Goal: Information Seeking & Learning: Learn about a topic

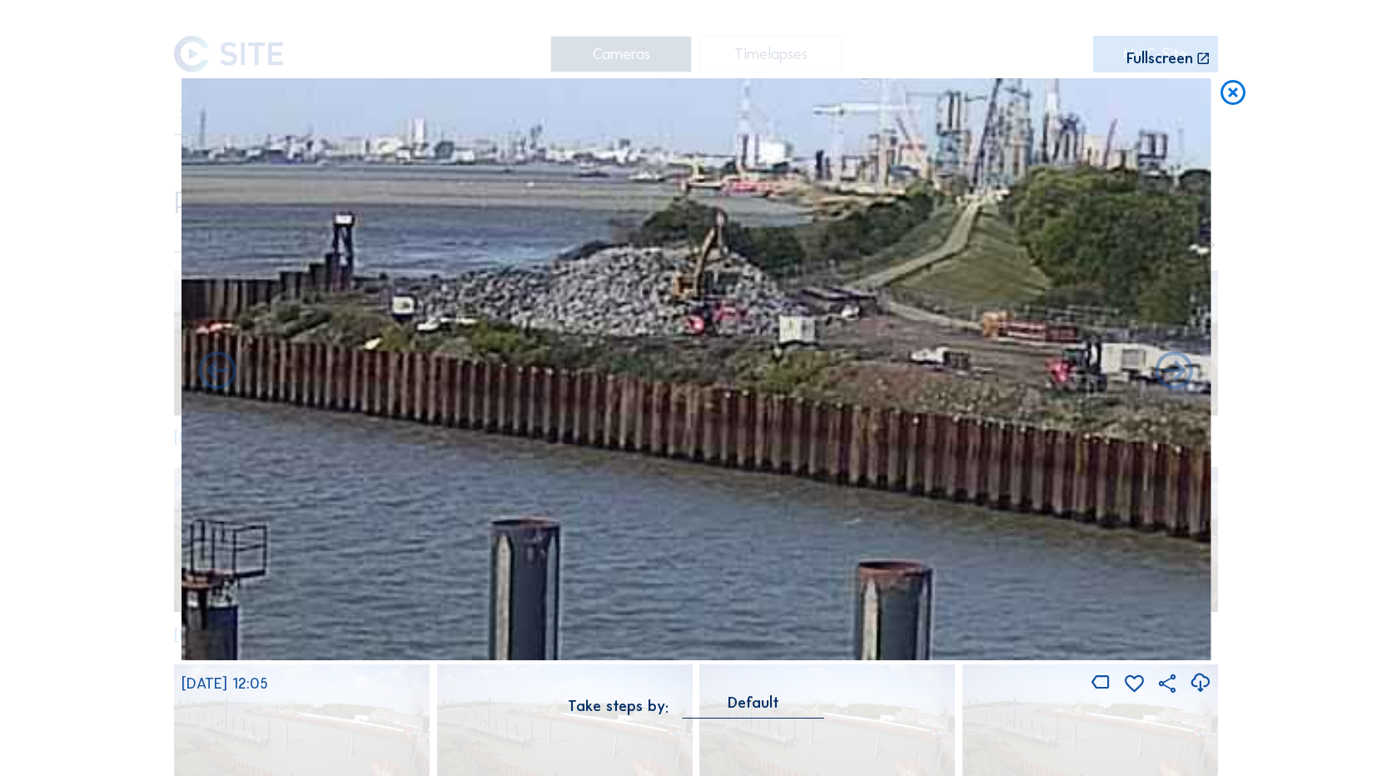
click at [832, 24] on div "Scroll to travel through time | Press 'Alt' Button + Scroll to Zoom | Click and…" at bounding box center [696, 368] width 1030 height 736
click at [1225, 95] on icon at bounding box center [1233, 93] width 30 height 31
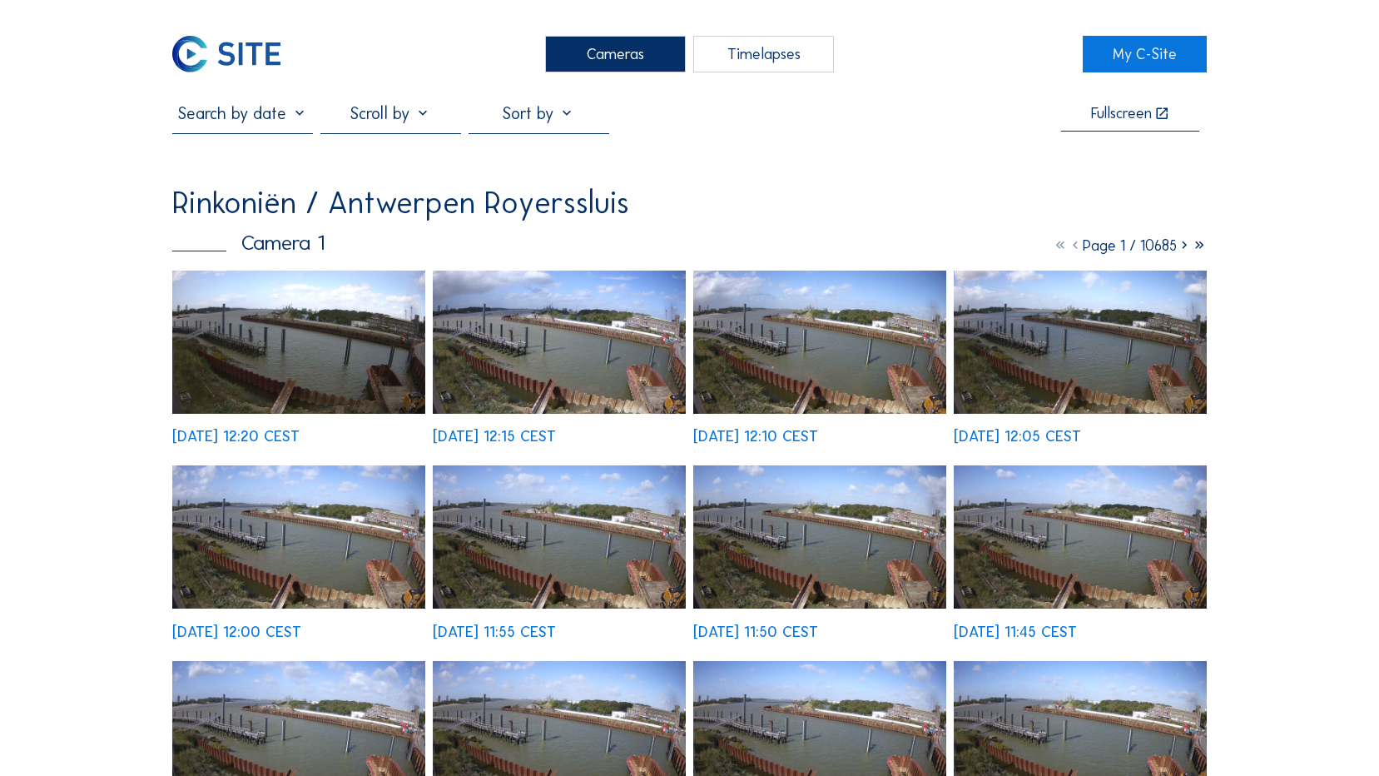
click at [249, 43] on img at bounding box center [226, 54] width 108 height 37
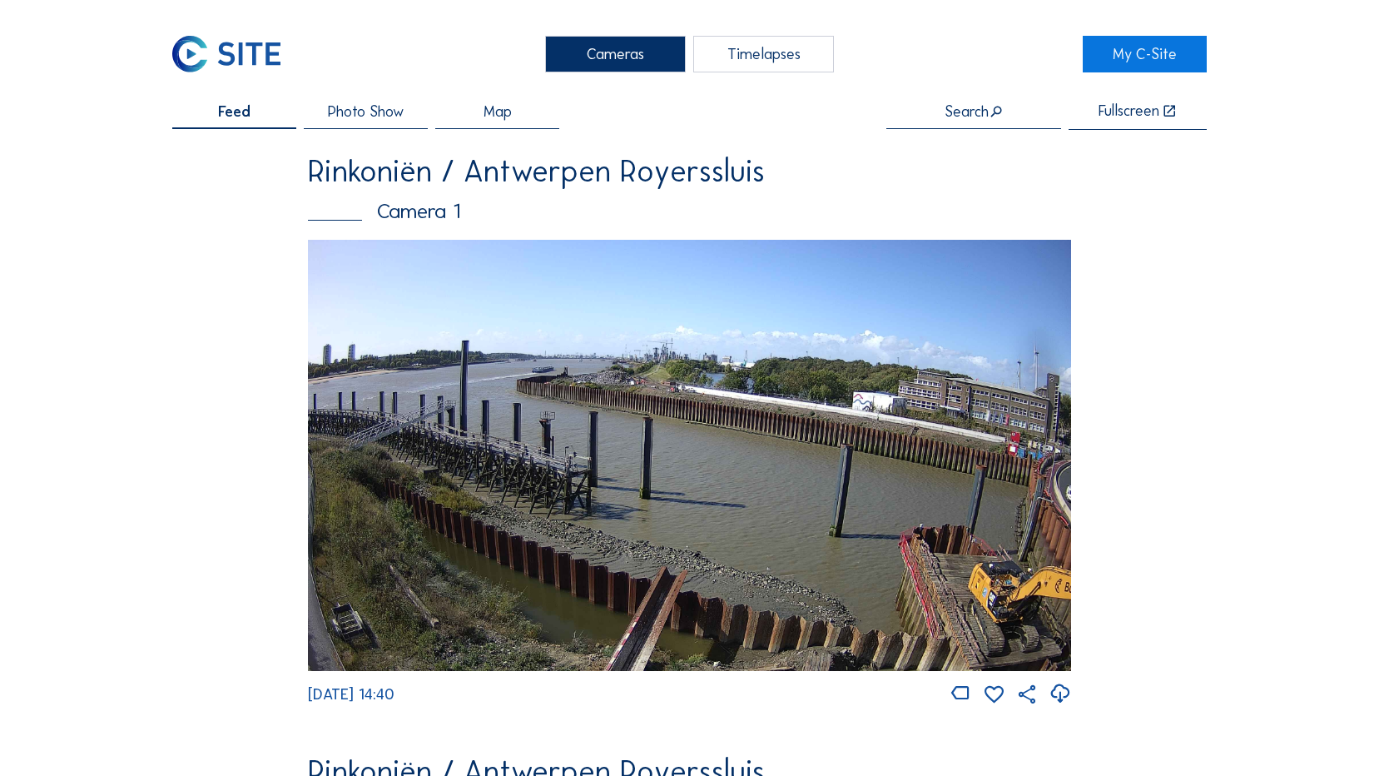
click at [688, 371] on img at bounding box center [689, 455] width 763 height 431
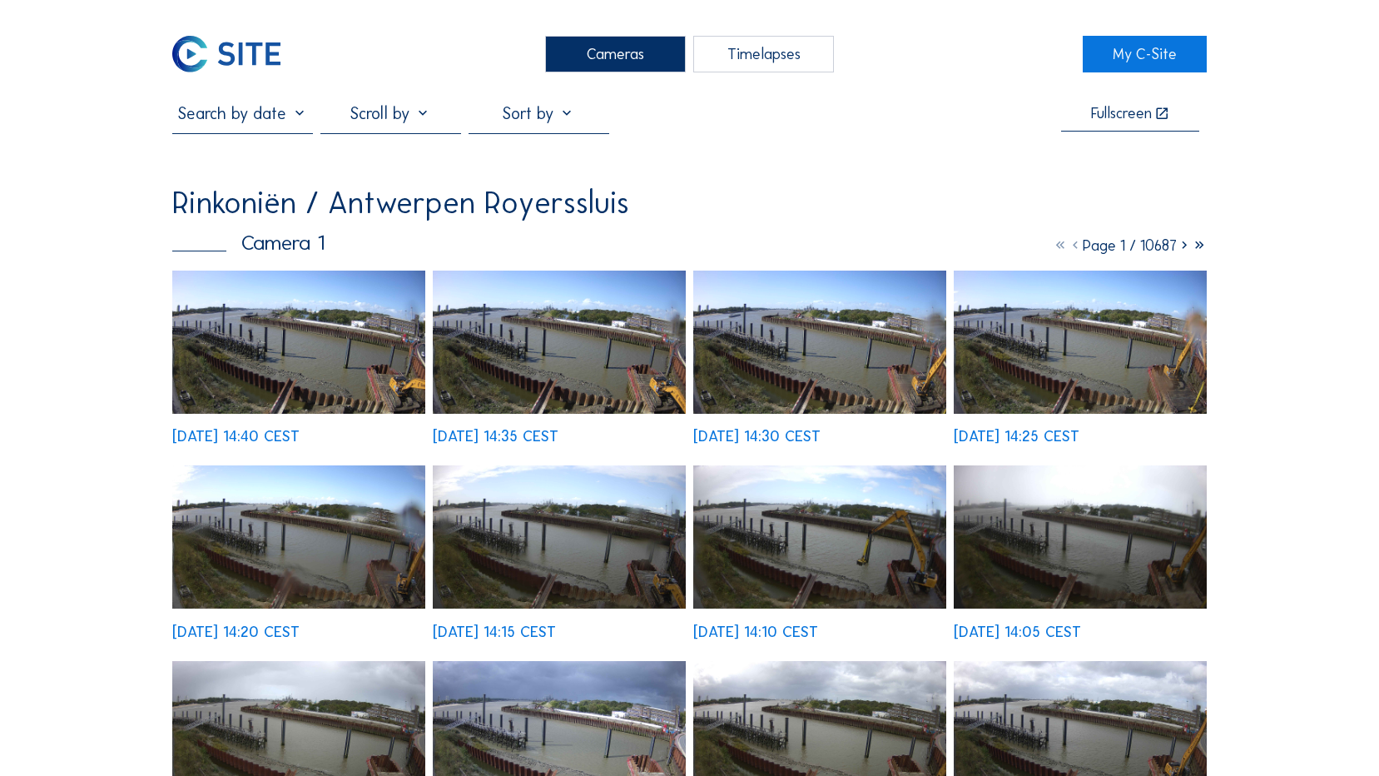
click at [316, 335] on img at bounding box center [298, 342] width 253 height 143
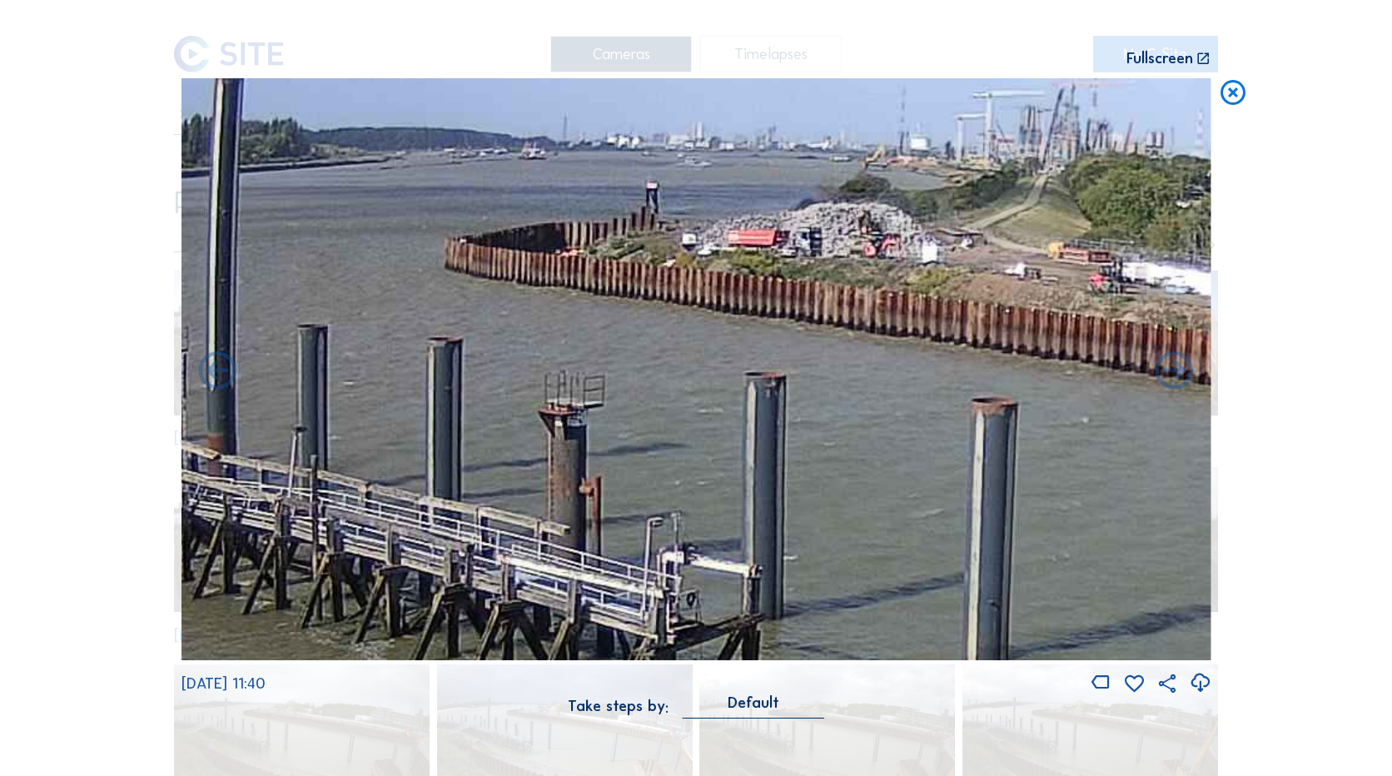
click at [1223, 100] on icon at bounding box center [1233, 93] width 30 height 31
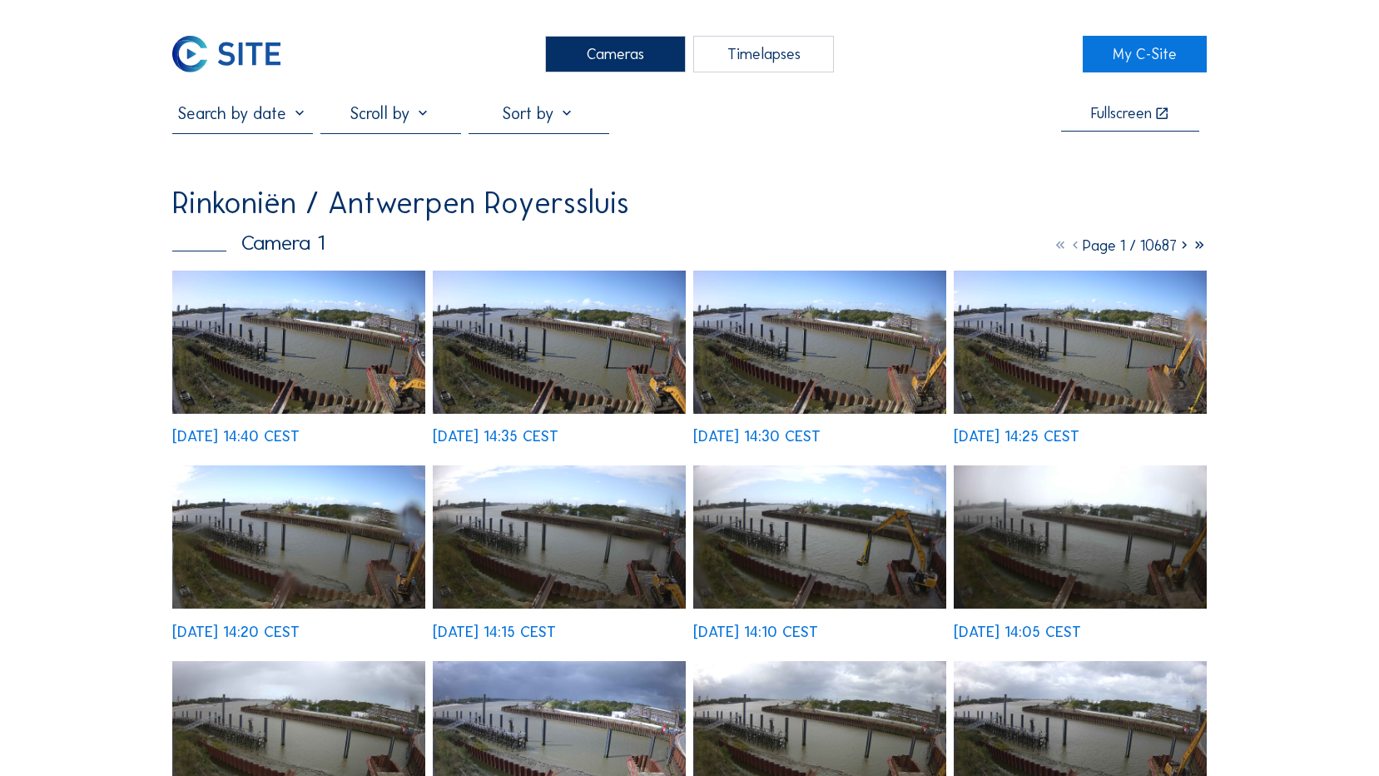
click at [253, 59] on img at bounding box center [226, 54] width 108 height 37
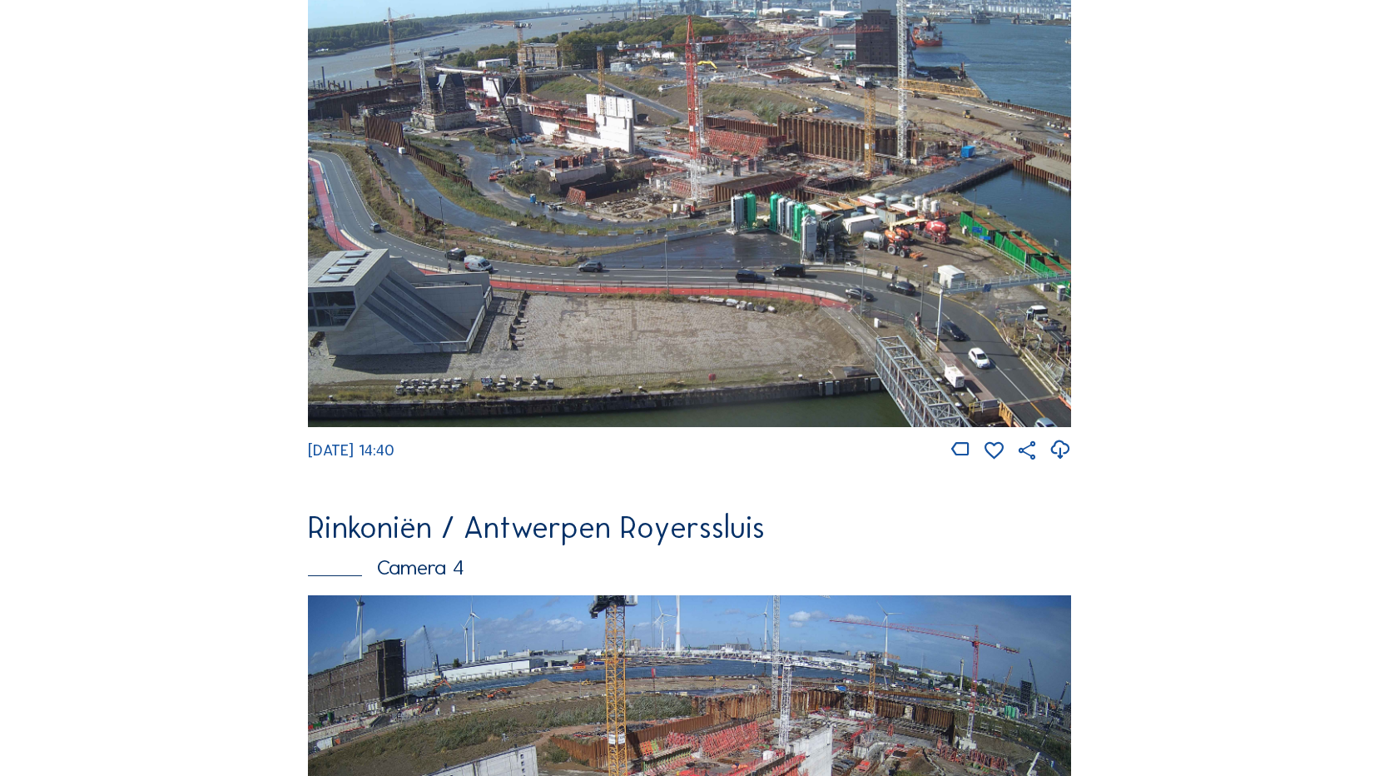
scroll to position [1937, 0]
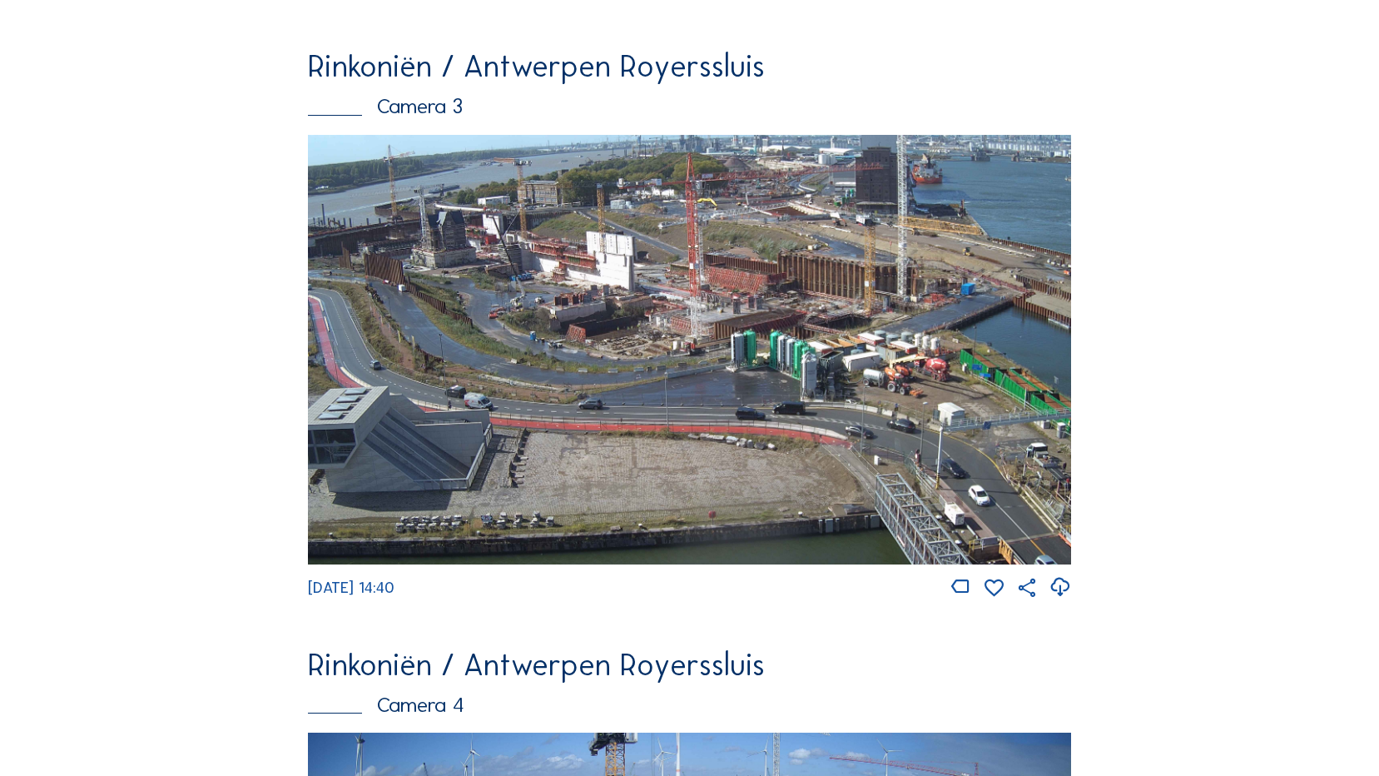
click at [559, 306] on img at bounding box center [689, 349] width 763 height 429
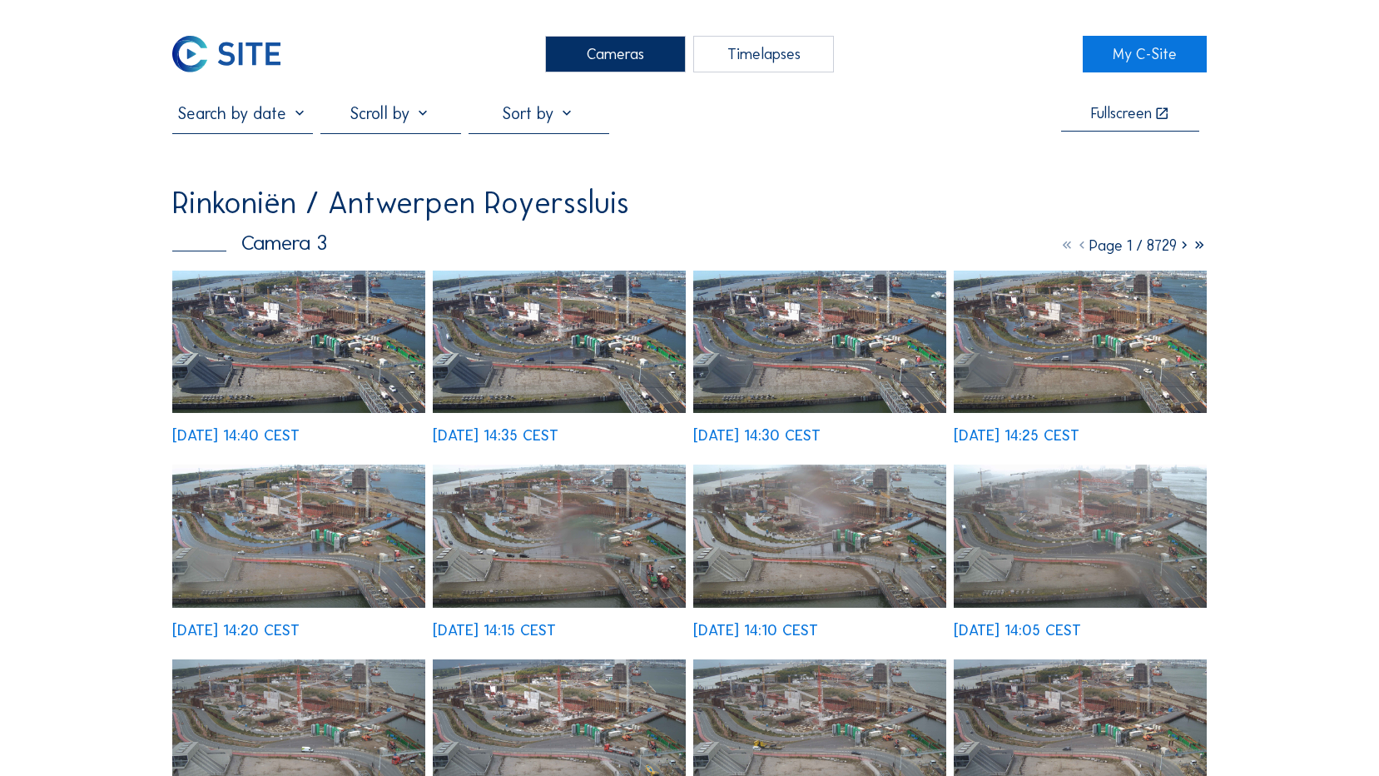
click at [339, 347] on img at bounding box center [298, 342] width 253 height 142
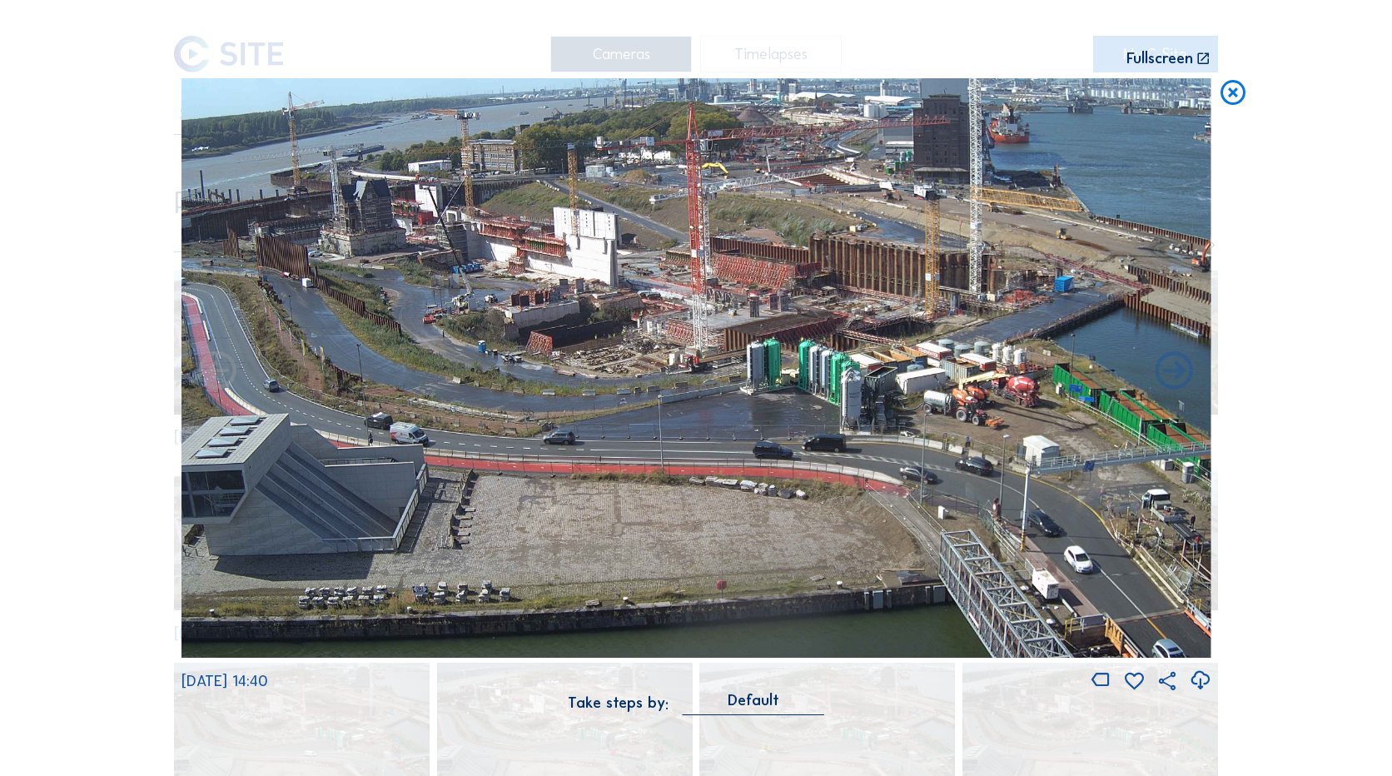
click at [1244, 98] on icon at bounding box center [1233, 93] width 30 height 31
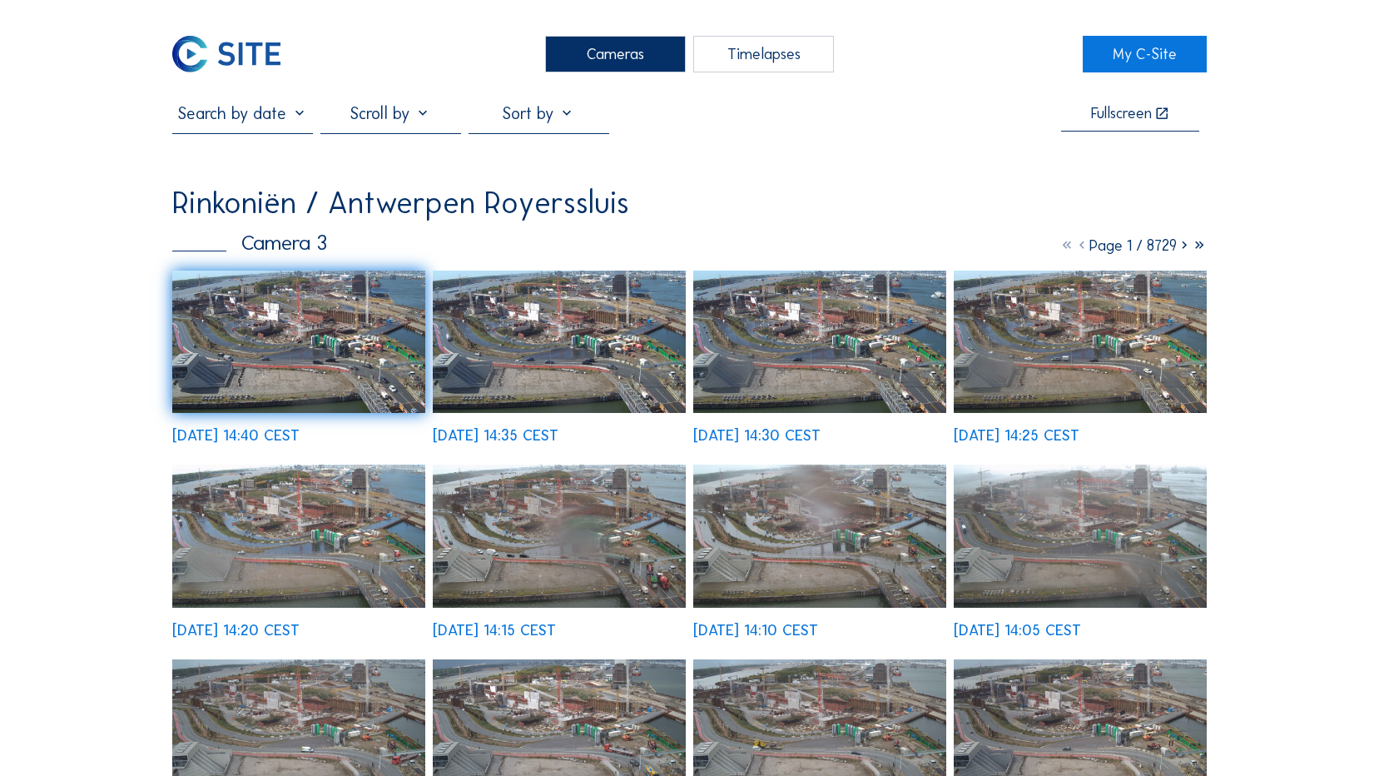
click at [244, 67] on img at bounding box center [226, 54] width 108 height 37
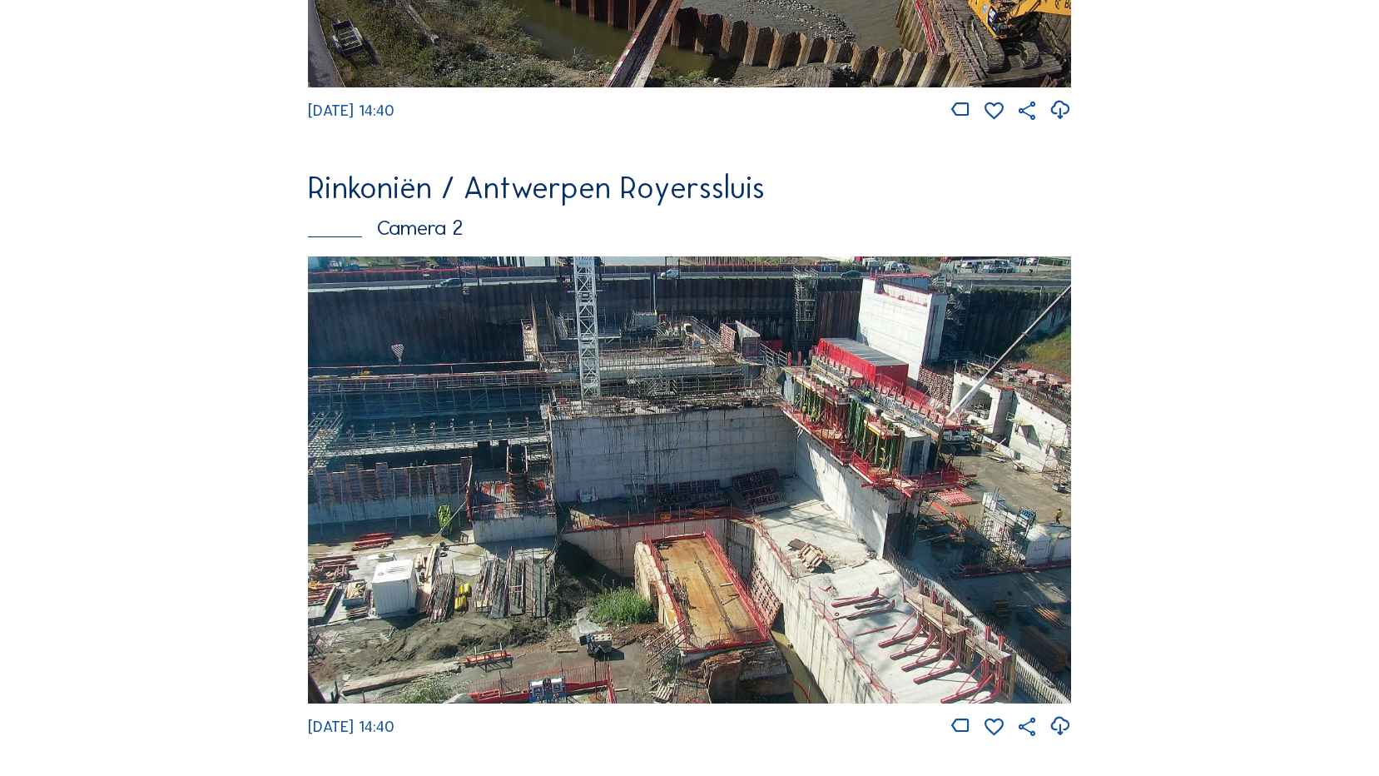
scroll to position [359, 0]
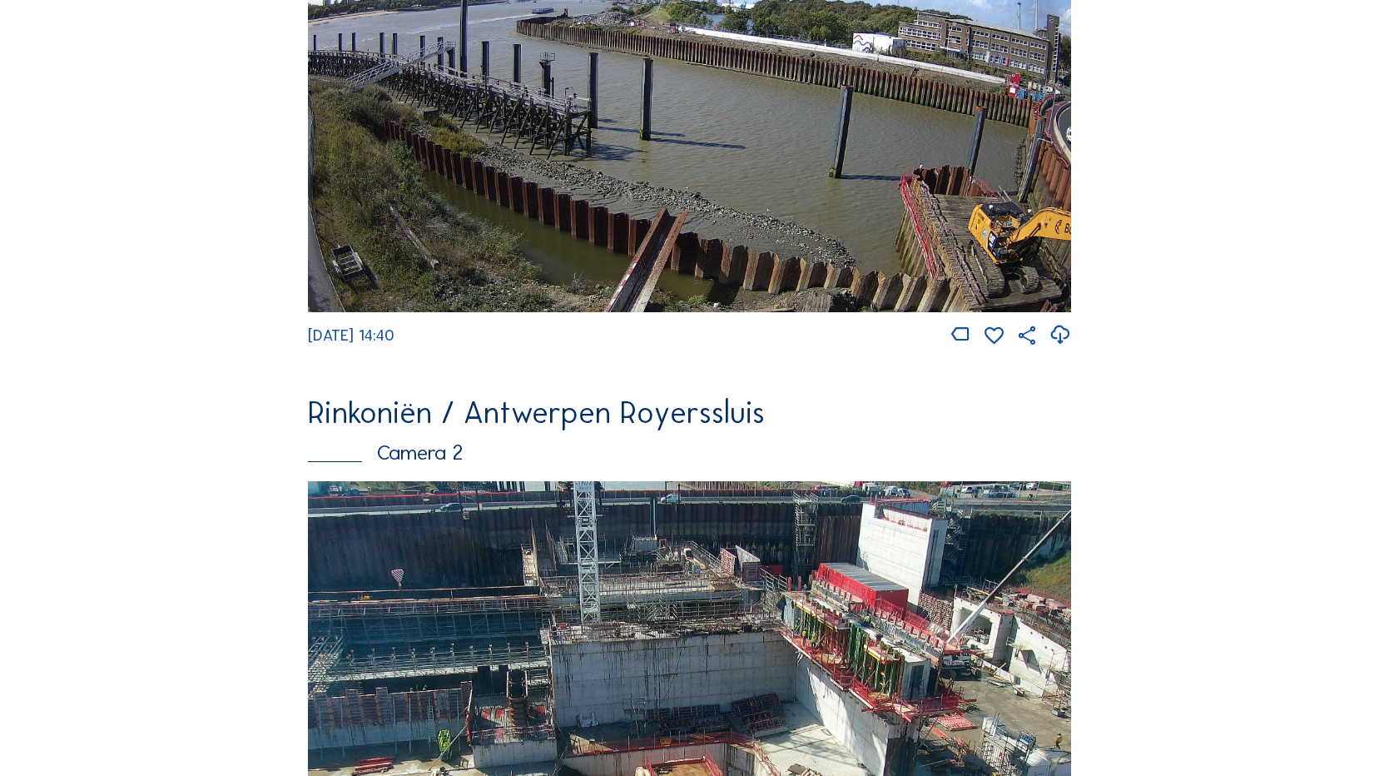
click at [723, 72] on img at bounding box center [689, 96] width 763 height 431
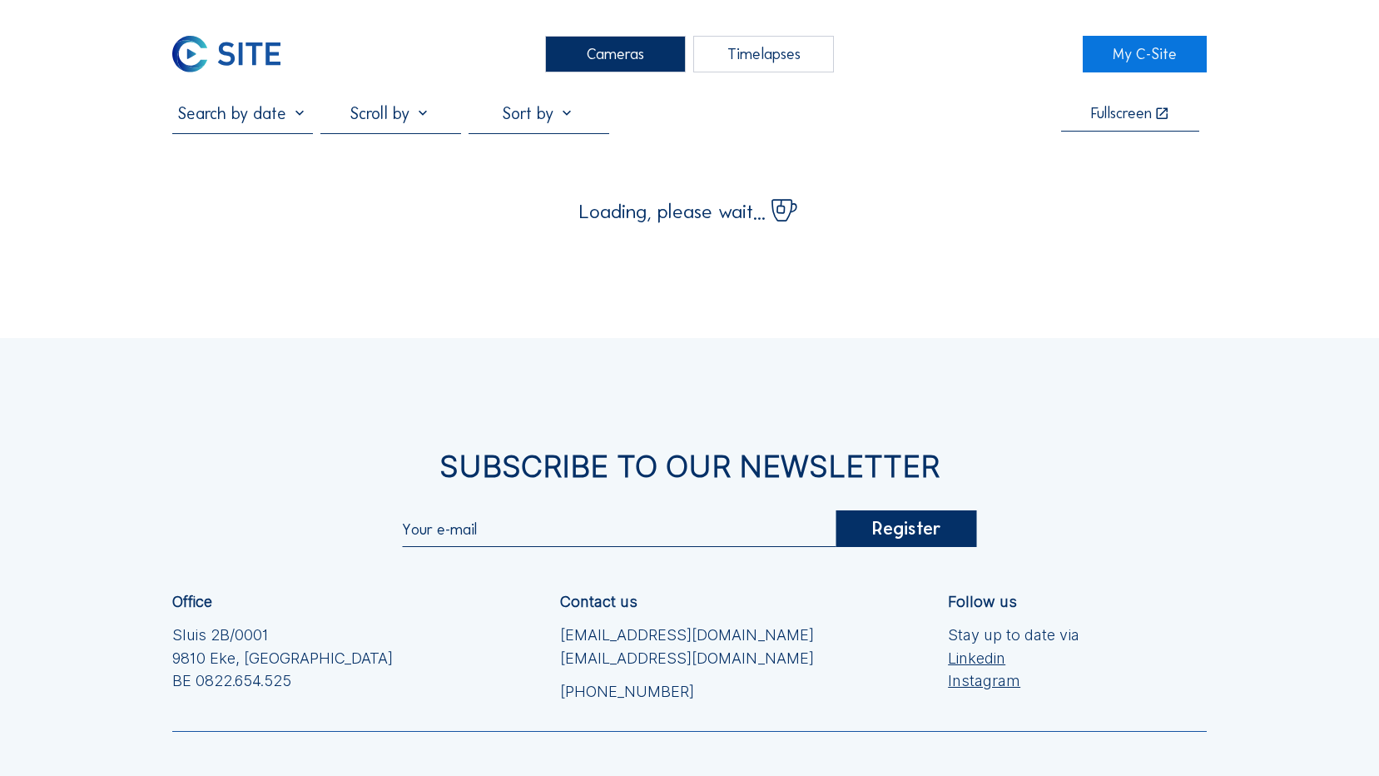
click at [257, 117] on input "text" at bounding box center [242, 113] width 141 height 20
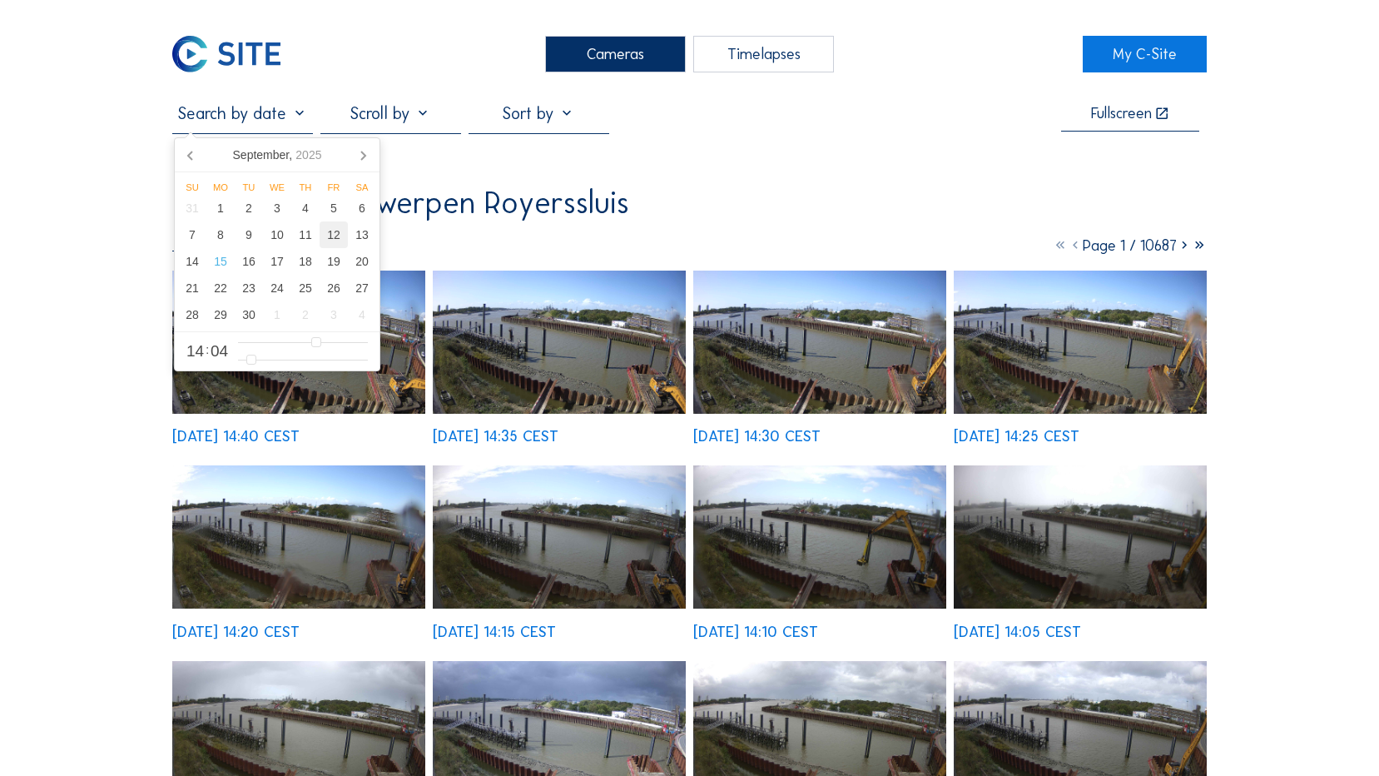
click at [333, 246] on div "12" at bounding box center [334, 234] width 28 height 27
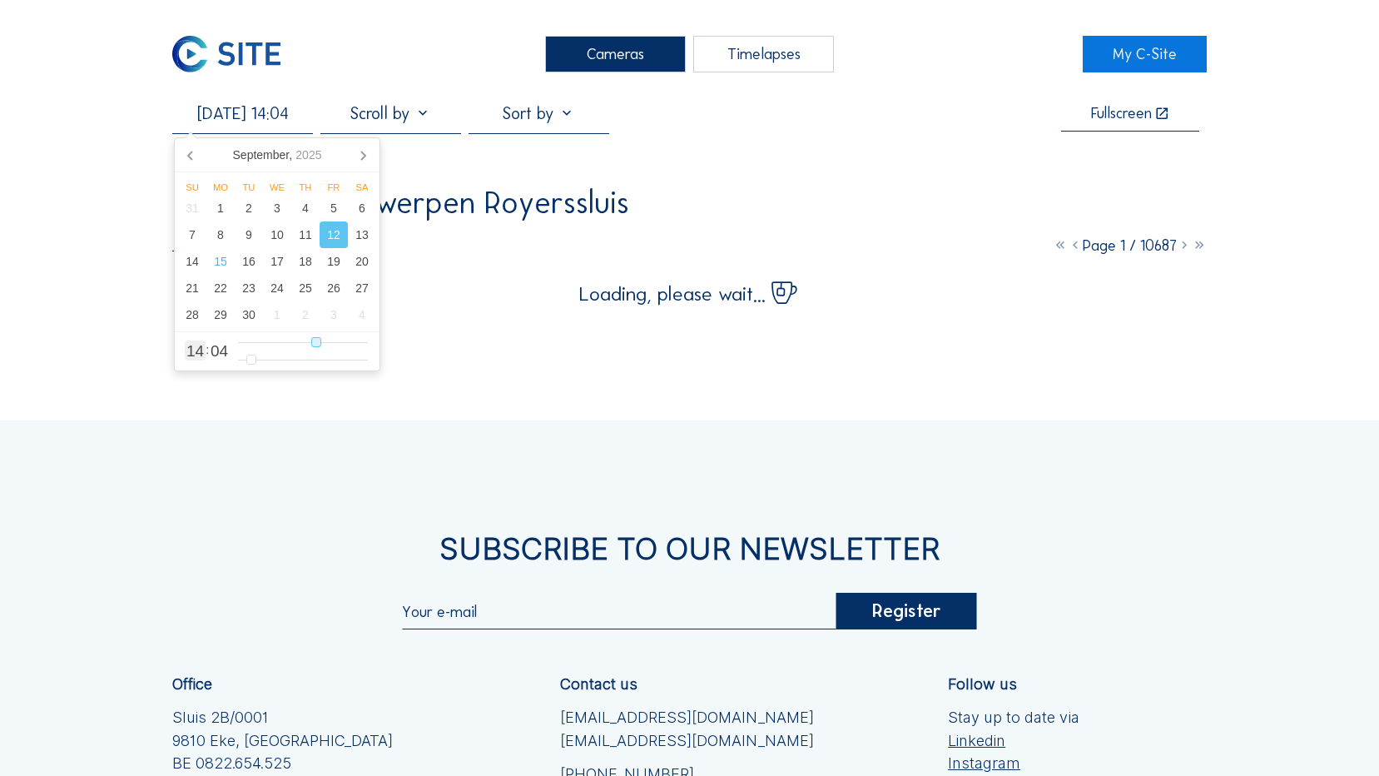
type input "[DATE] 16:04"
type input "16"
click at [326, 341] on input "range" at bounding box center [303, 342] width 130 height 14
click at [1320, 64] on div "Cameras Timelapses My C-Site [DATE] 16:04 Fullscreen Rinkoniën / Antwerpen Roye…" at bounding box center [689, 517] width 1379 height 1035
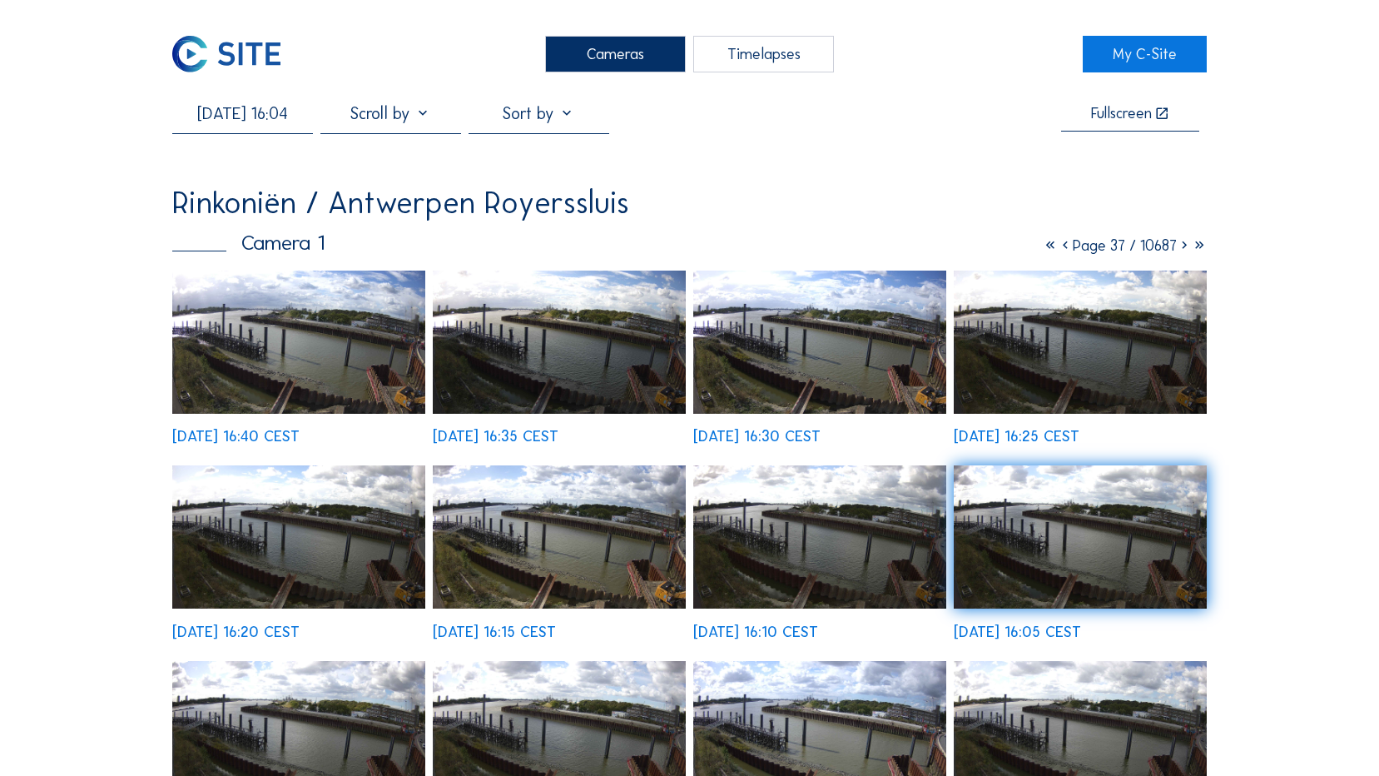
click at [873, 525] on img at bounding box center [819, 536] width 253 height 143
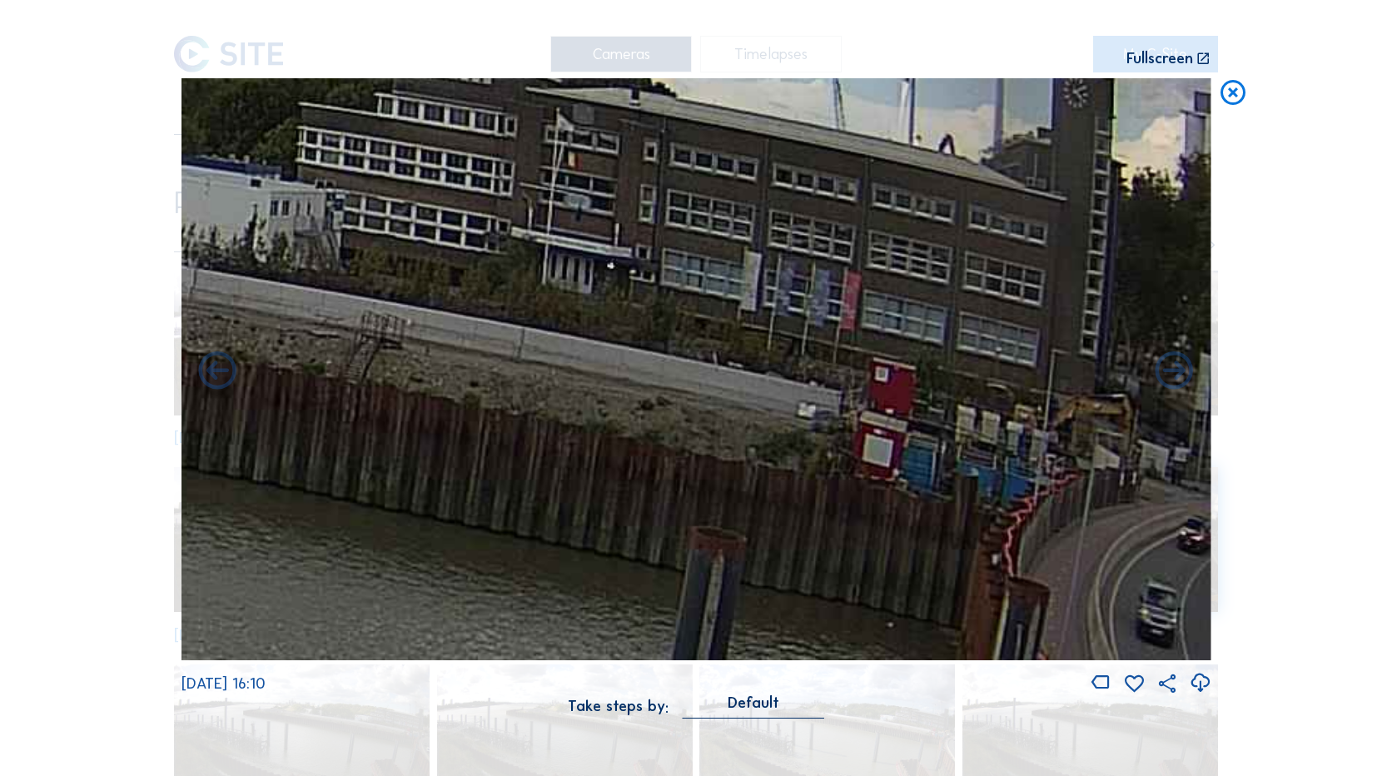
drag, startPoint x: 1111, startPoint y: 333, endPoint x: 484, endPoint y: 306, distance: 626.6
click at [484, 306] on img at bounding box center [696, 369] width 1030 height 582
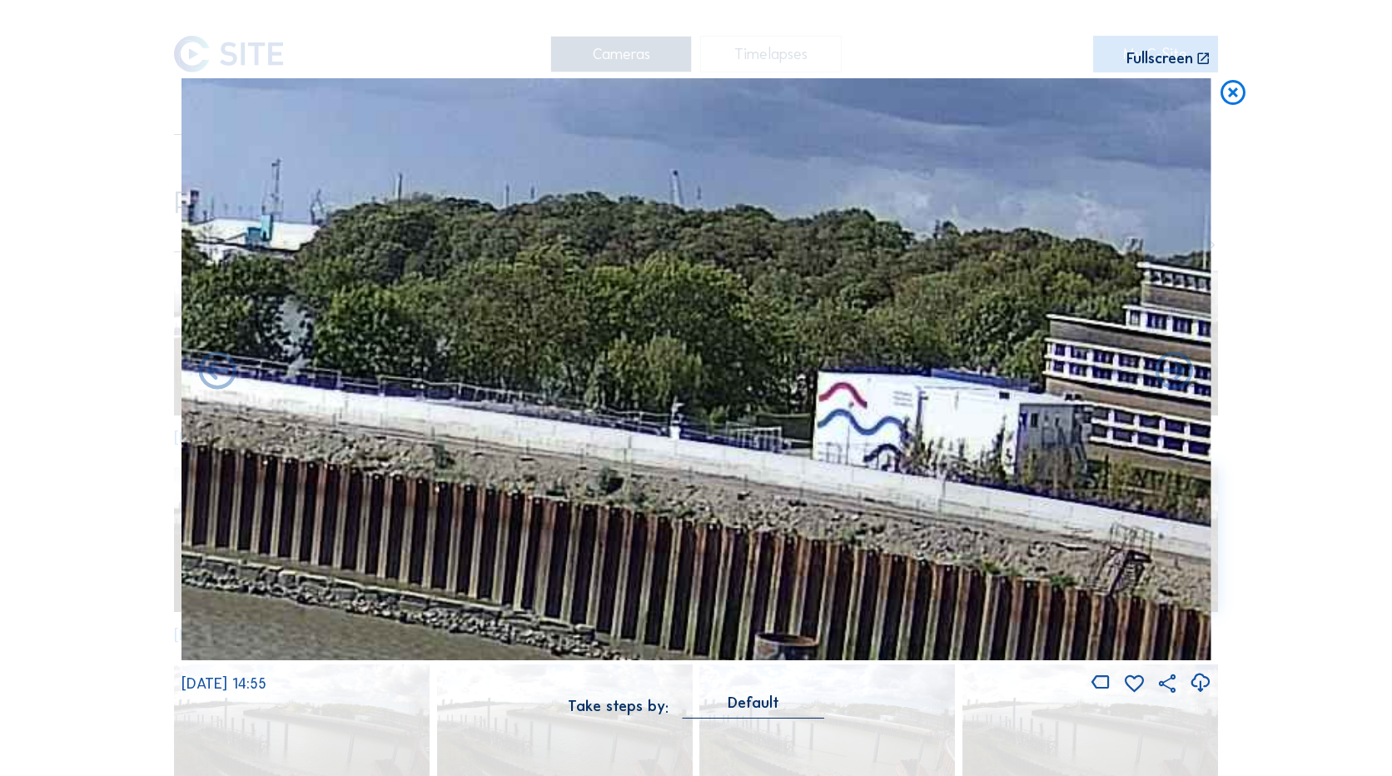
drag, startPoint x: 668, startPoint y: 407, endPoint x: 812, endPoint y: 535, distance: 193.4
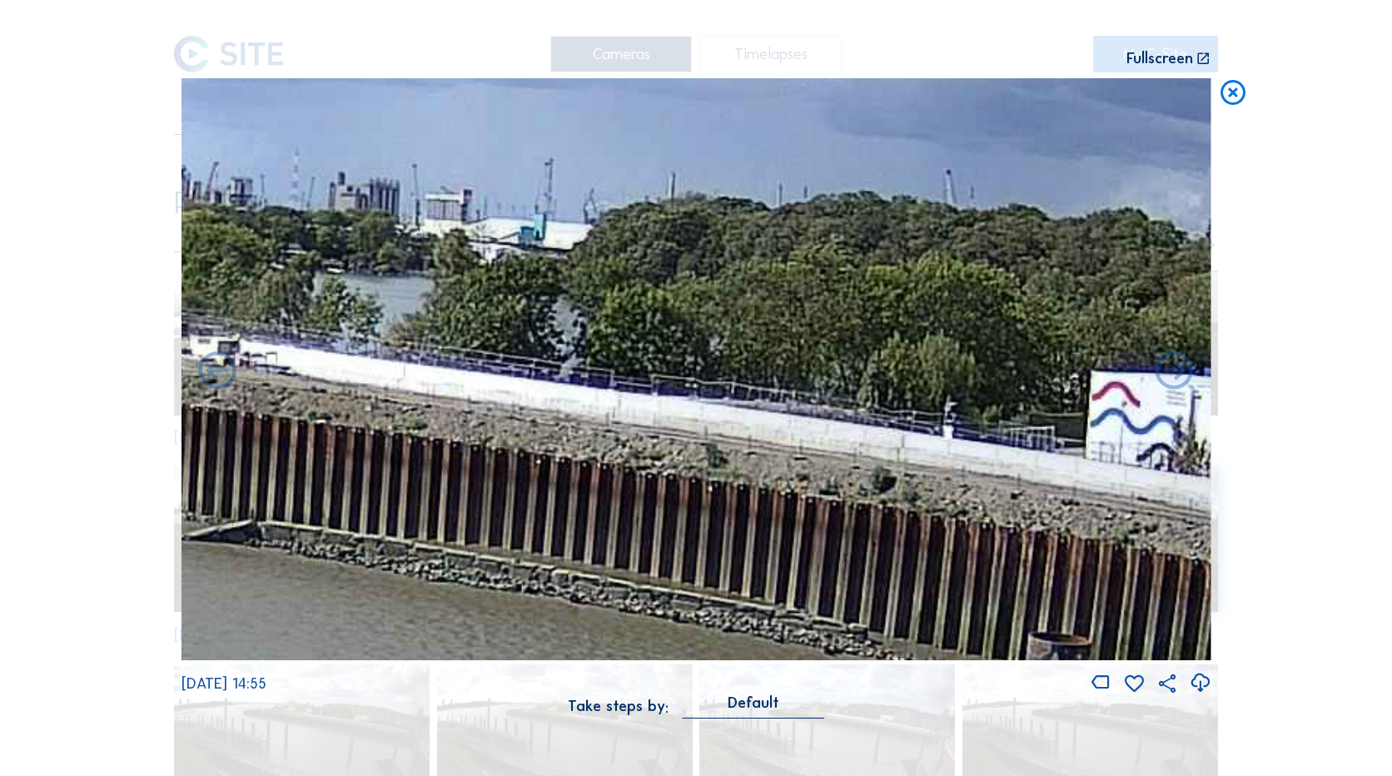
drag, startPoint x: 599, startPoint y: 518, endPoint x: 1530, endPoint y: 509, distance: 931.6
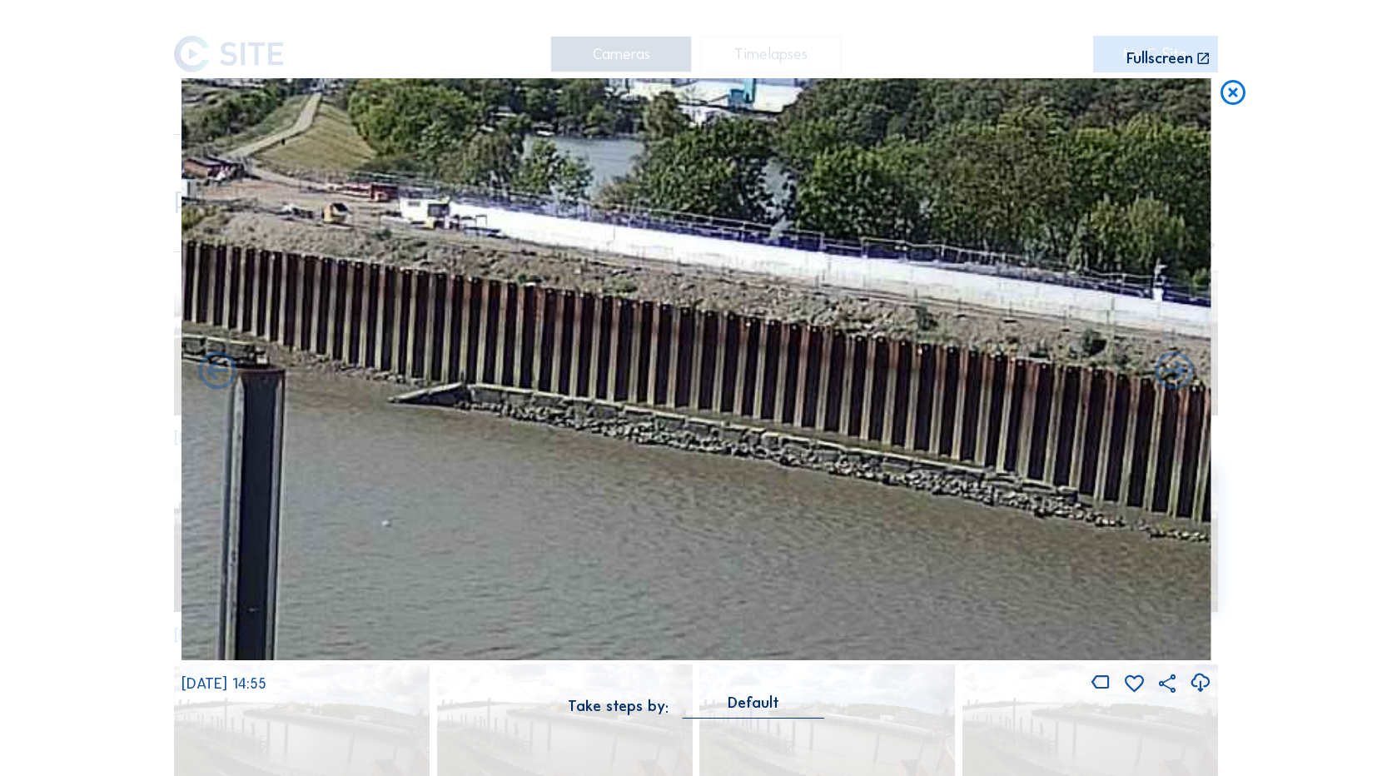
drag, startPoint x: 750, startPoint y: 378, endPoint x: 196, endPoint y: 259, distance: 566.2
click at [196, 259] on img at bounding box center [696, 369] width 1030 height 582
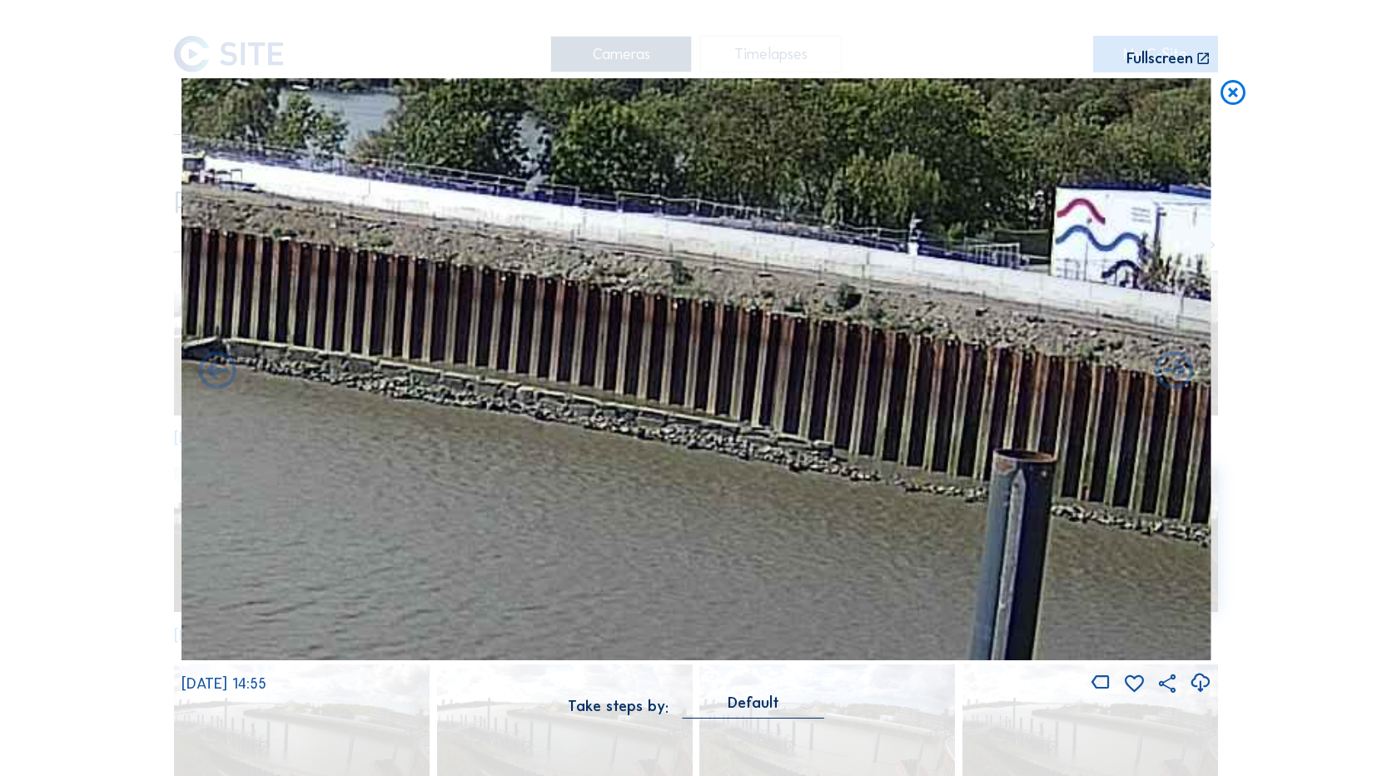
click at [1231, 97] on icon at bounding box center [1233, 93] width 30 height 31
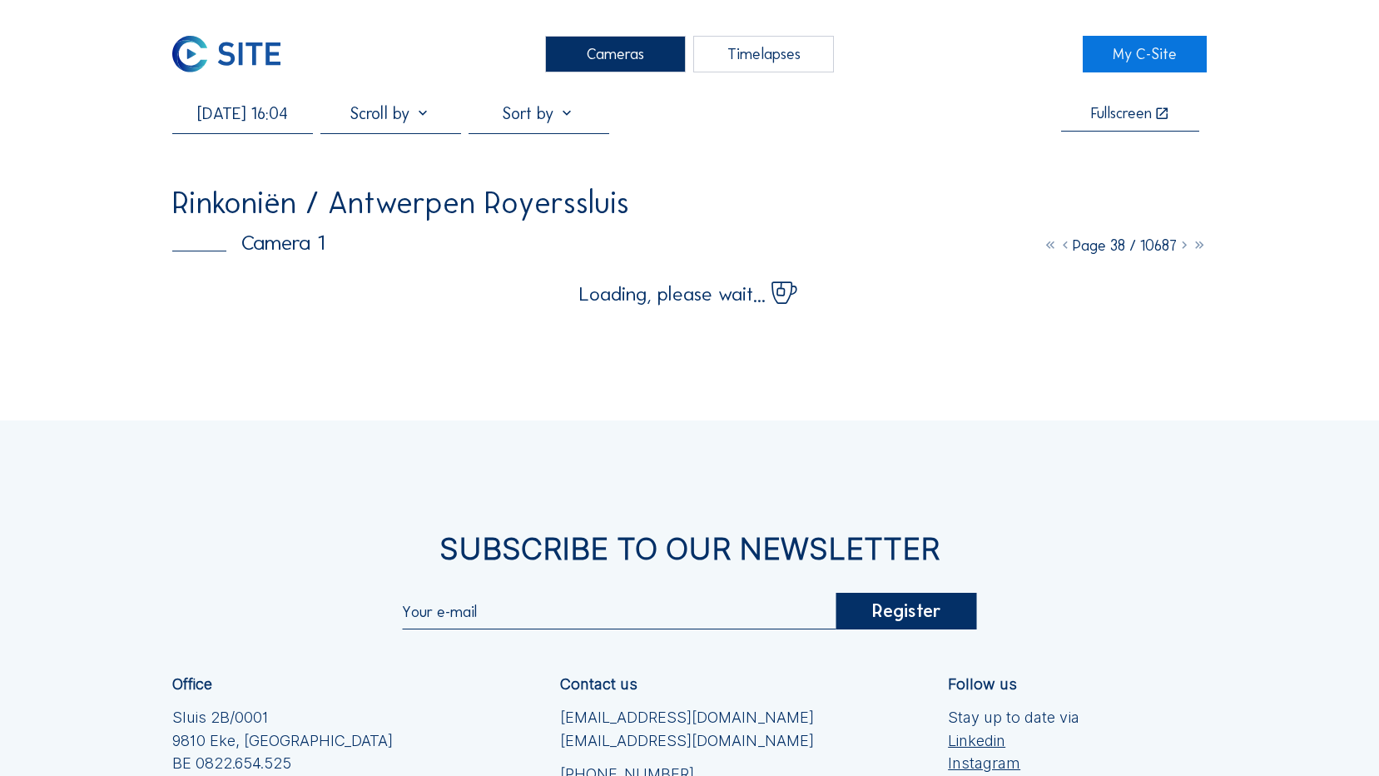
click at [254, 59] on img at bounding box center [226, 54] width 108 height 37
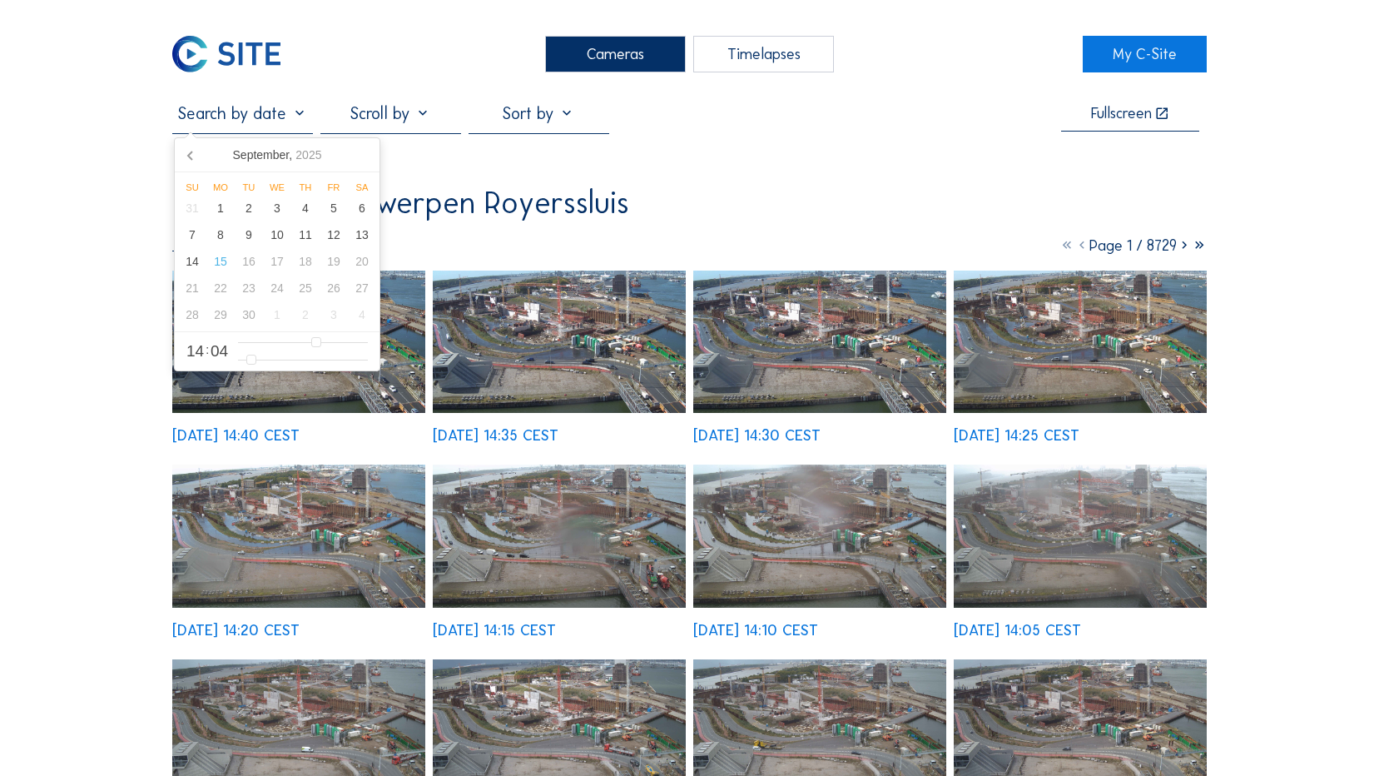
click at [230, 117] on input "text" at bounding box center [242, 113] width 141 height 20
click at [340, 239] on div "12" at bounding box center [334, 234] width 28 height 27
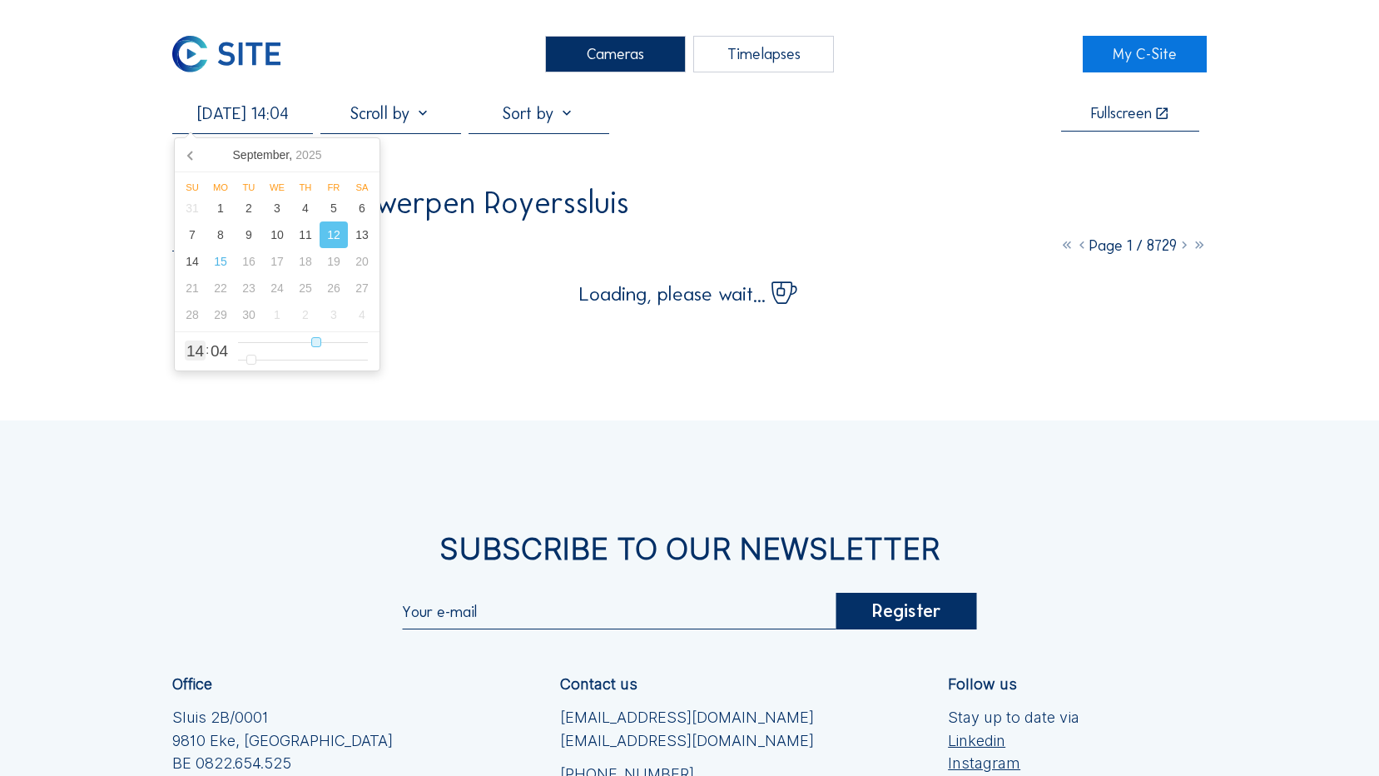
type input "[DATE] 11:04"
type input "11"
click at [298, 344] on input "range" at bounding box center [303, 342] width 130 height 14
type input "[DATE] 09:04"
type input "9"
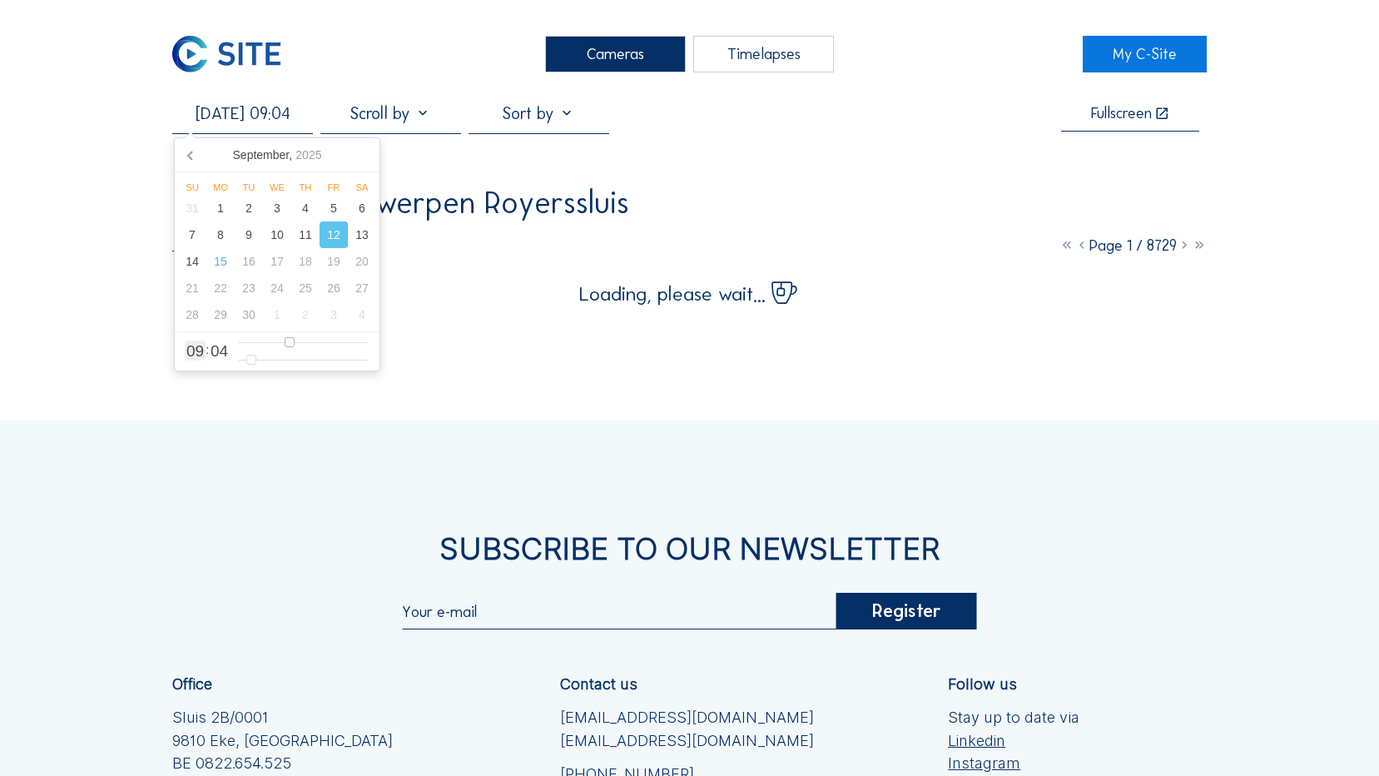
click at [287, 342] on input "range" at bounding box center [303, 342] width 130 height 14
click at [1242, 96] on div "Cameras Timelapses My C-Site [DATE] 09:04 Fullscreen Rinkoniën / Antwerpen Roye…" at bounding box center [689, 517] width 1379 height 1035
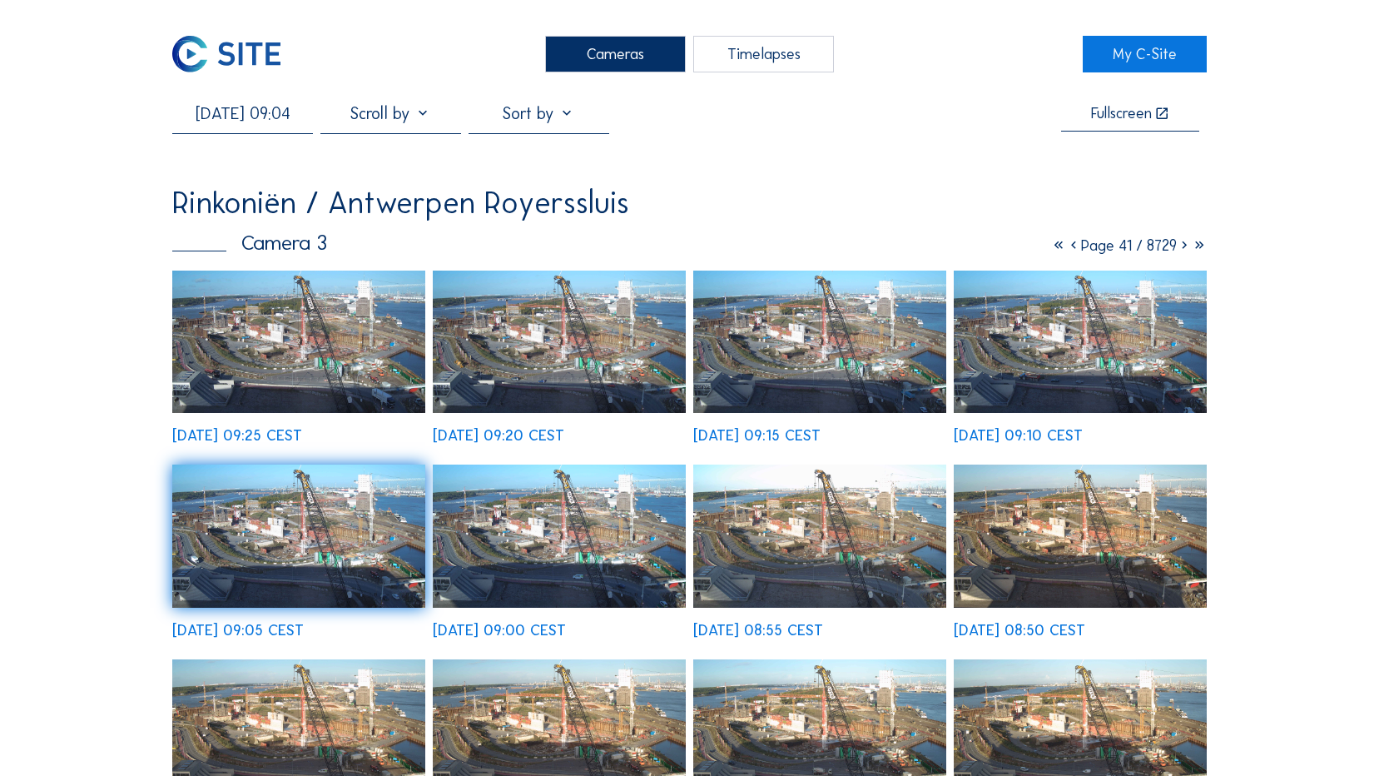
click at [554, 559] on img at bounding box center [559, 536] width 253 height 142
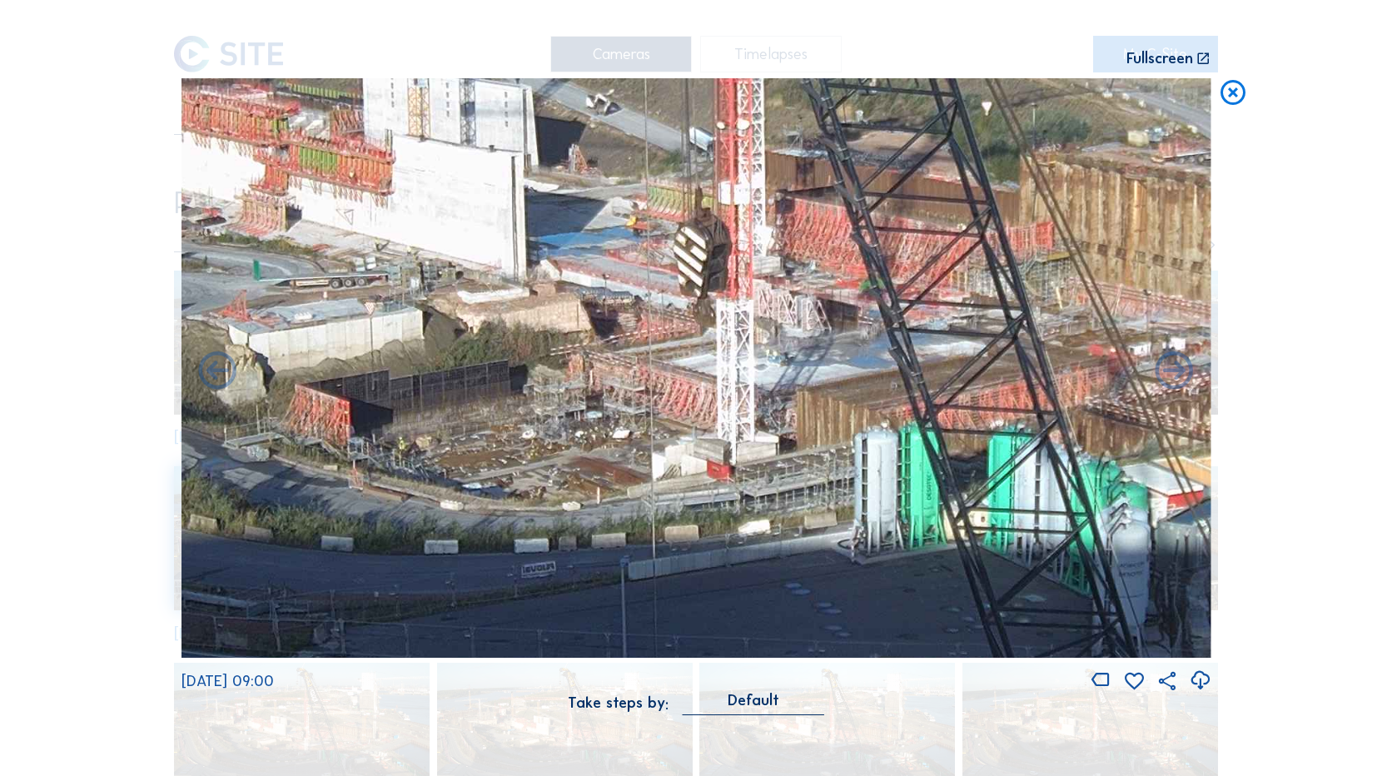
drag, startPoint x: 691, startPoint y: 441, endPoint x: 88, endPoint y: 273, distance: 625.7
click at [88, 273] on div "Scroll to travel through time | Press 'Alt' Button + Scroll to Zoom | Click and…" at bounding box center [696, 388] width 1392 height 776
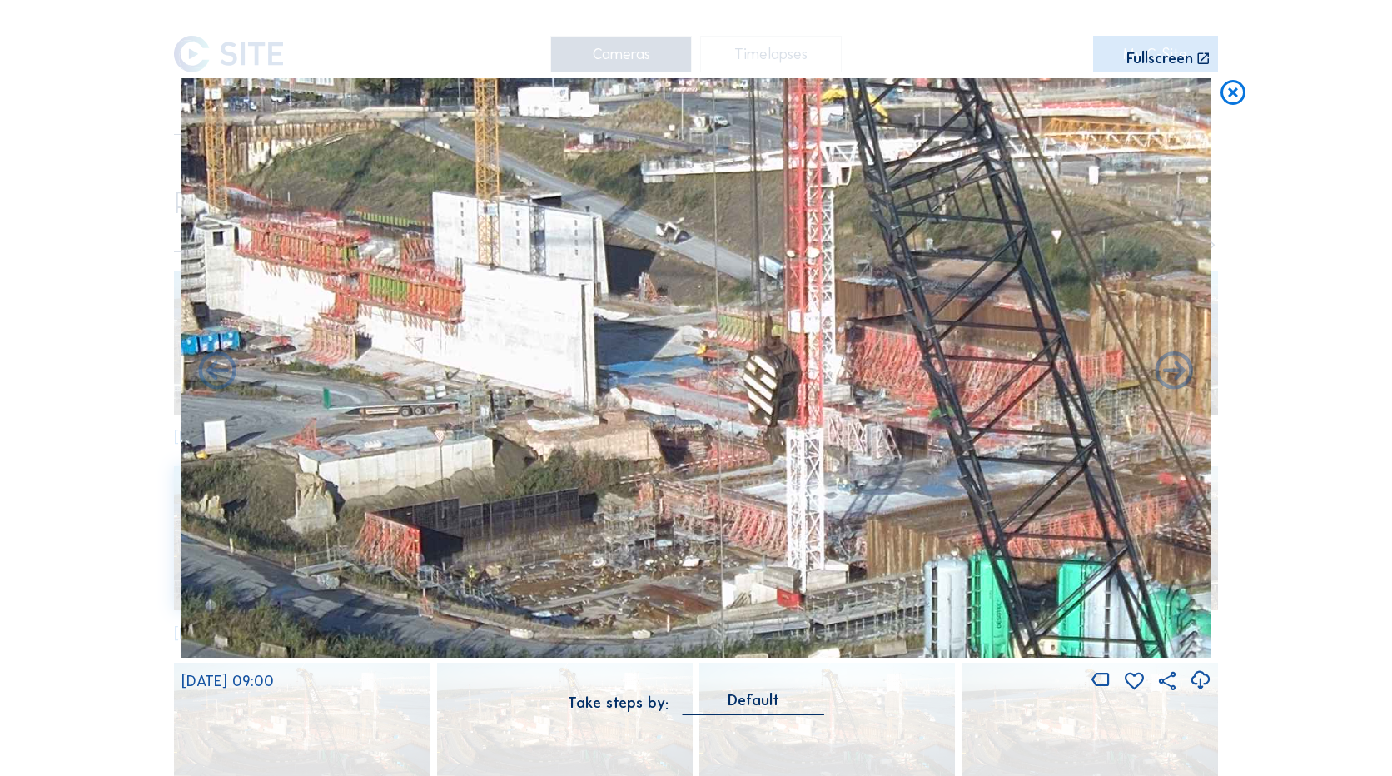
drag, startPoint x: 642, startPoint y: 415, endPoint x: 819, endPoint y: 561, distance: 230.0
click at [819, 561] on img at bounding box center [696, 367] width 1030 height 579
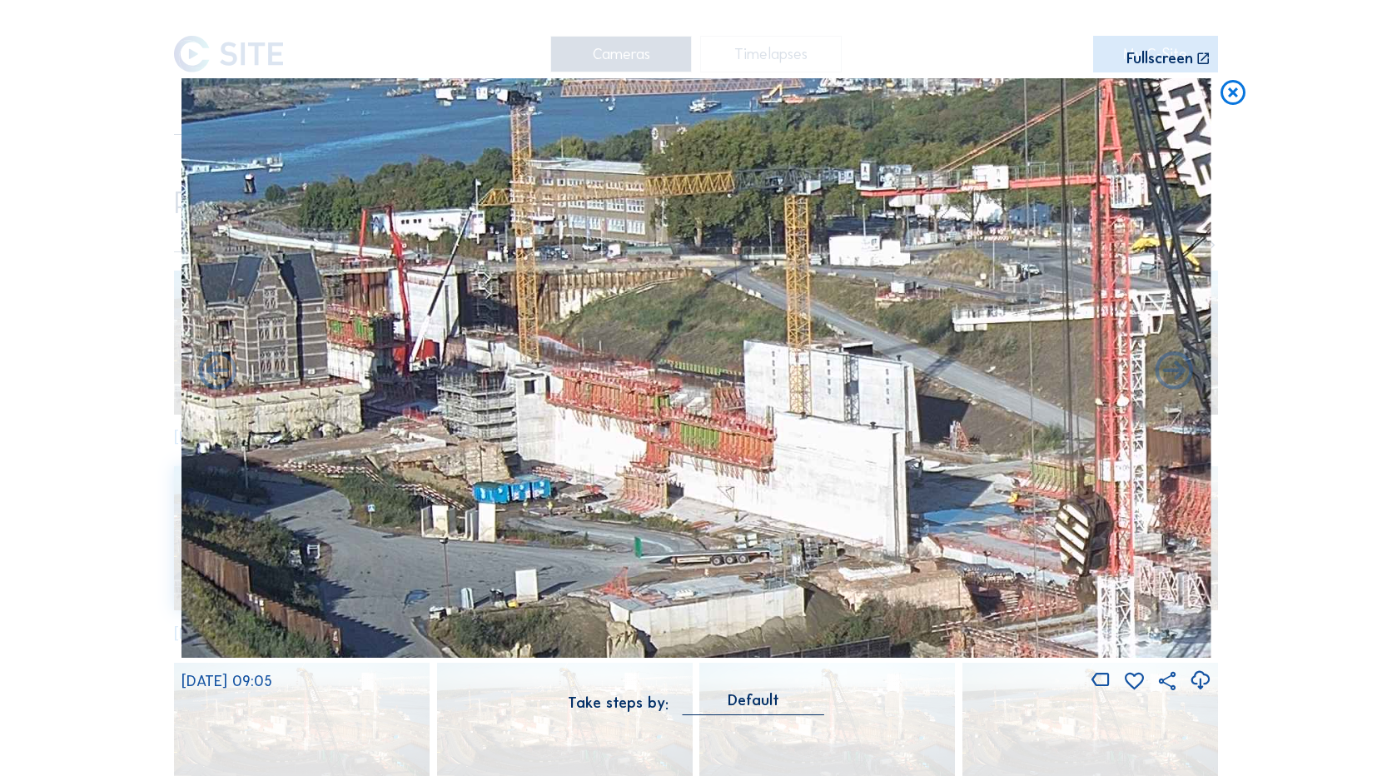
drag, startPoint x: 609, startPoint y: 478, endPoint x: 745, endPoint y: 481, distance: 135.7
click at [745, 481] on img at bounding box center [696, 367] width 1030 height 579
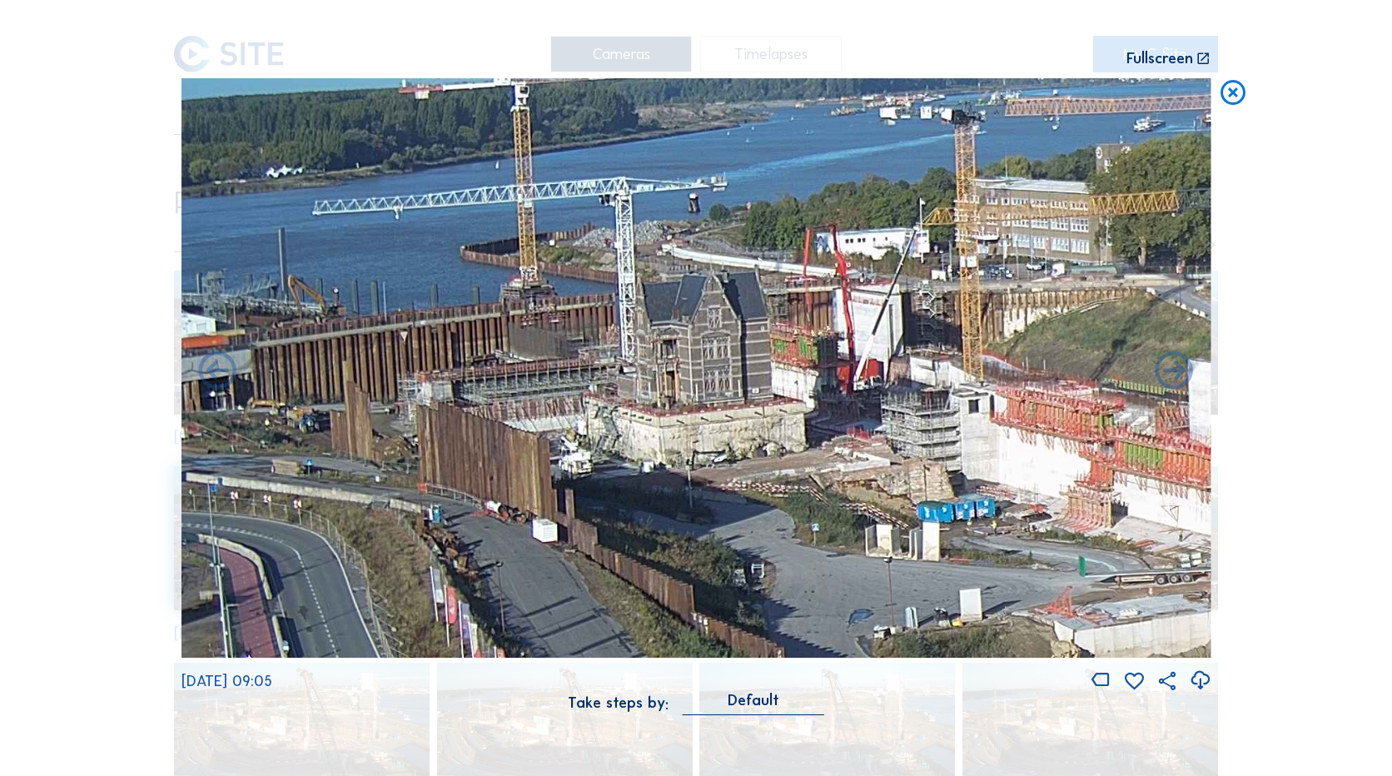
drag, startPoint x: 645, startPoint y: 461, endPoint x: 1089, endPoint y: 475, distance: 443.9
click at [1101, 477] on img at bounding box center [696, 367] width 1030 height 579
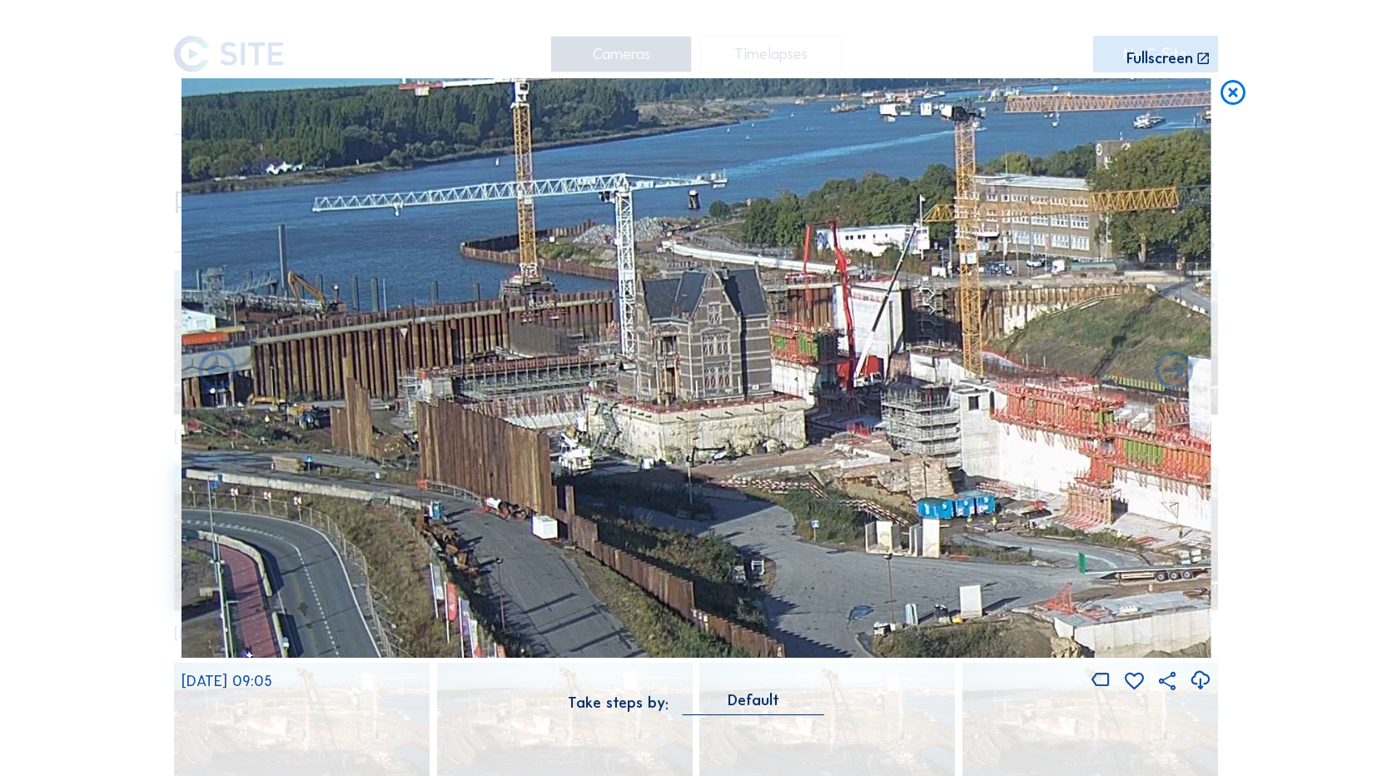
drag, startPoint x: 539, startPoint y: 506, endPoint x: 754, endPoint y: 455, distance: 221.7
click at [754, 455] on img at bounding box center [696, 367] width 1030 height 579
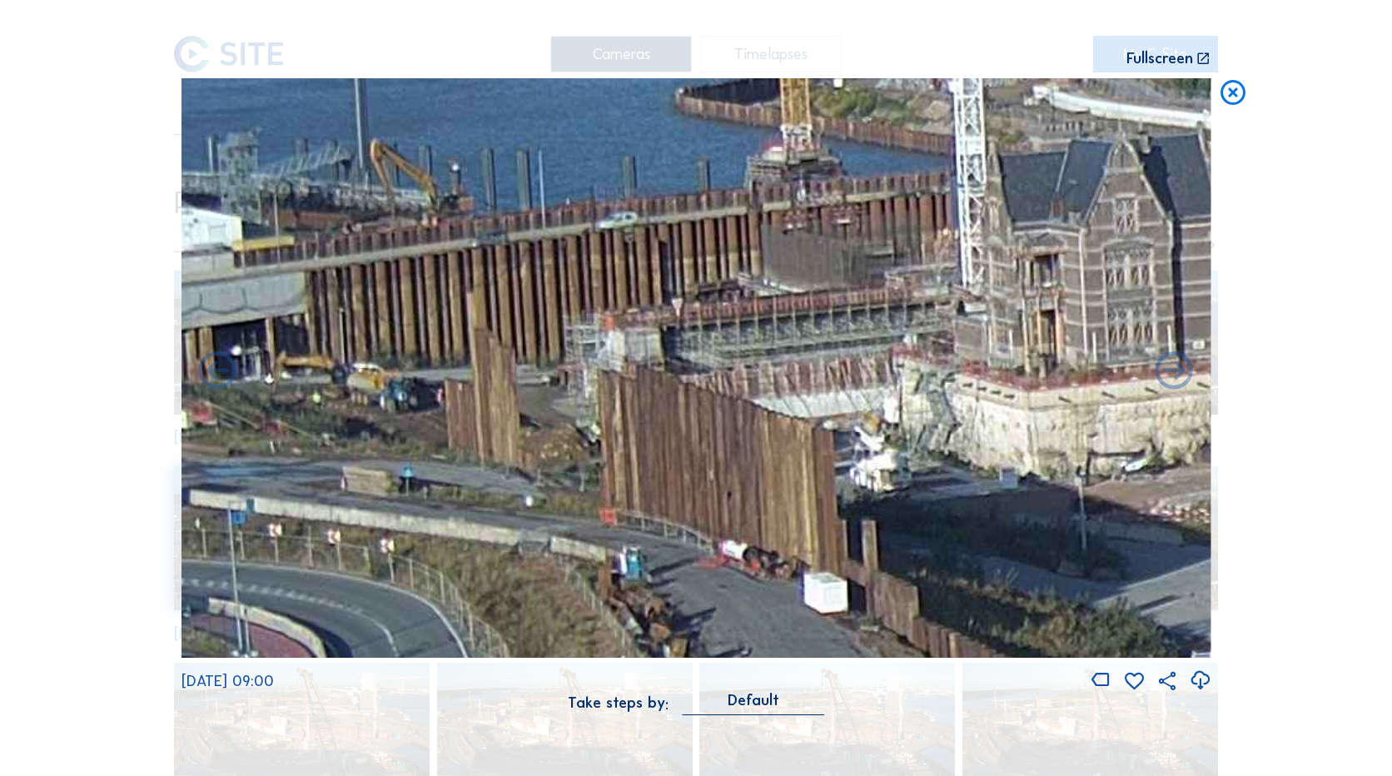
drag, startPoint x: 394, startPoint y: 425, endPoint x: 989, endPoint y: 493, distance: 599.1
click at [991, 494] on img at bounding box center [696, 367] width 1030 height 579
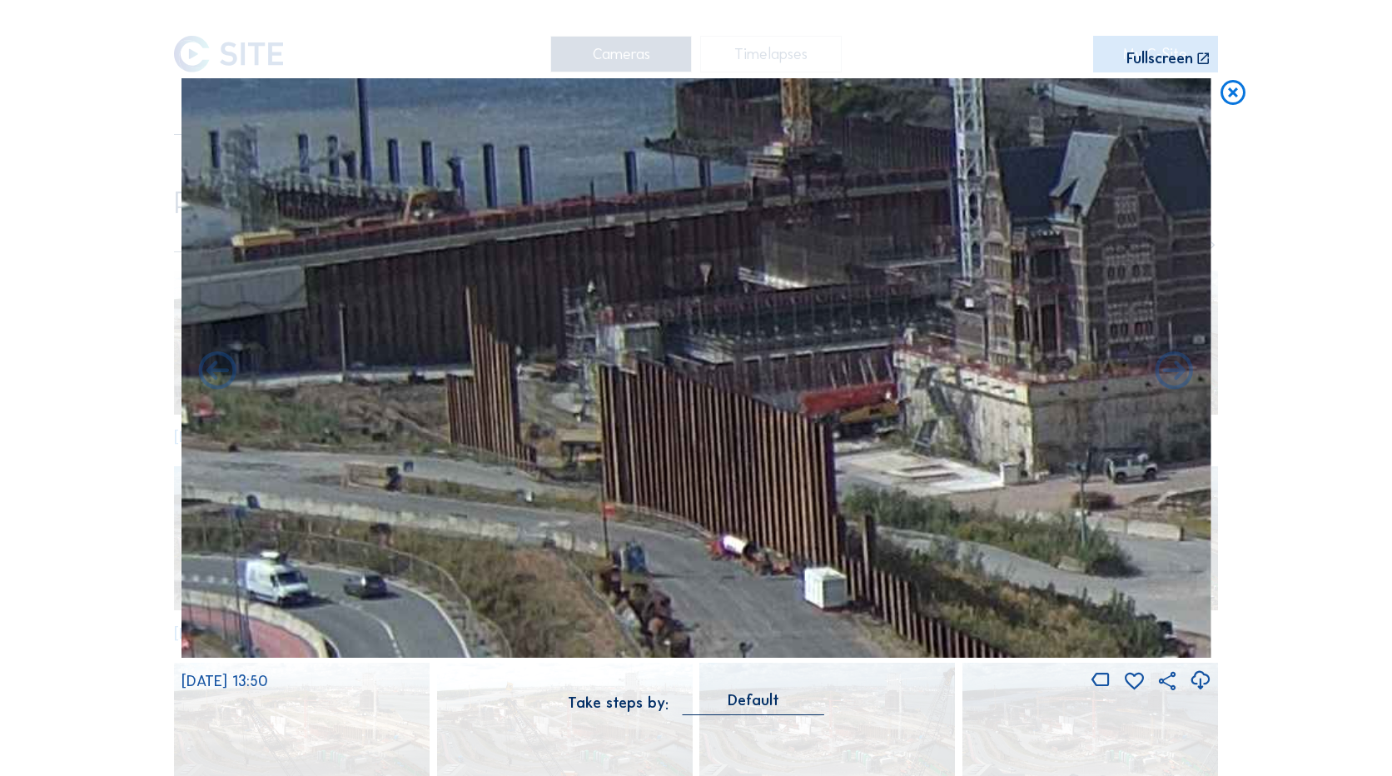
drag, startPoint x: 574, startPoint y: 500, endPoint x: 1099, endPoint y: 481, distance: 525.6
click at [1099, 481] on img at bounding box center [696, 367] width 1030 height 579
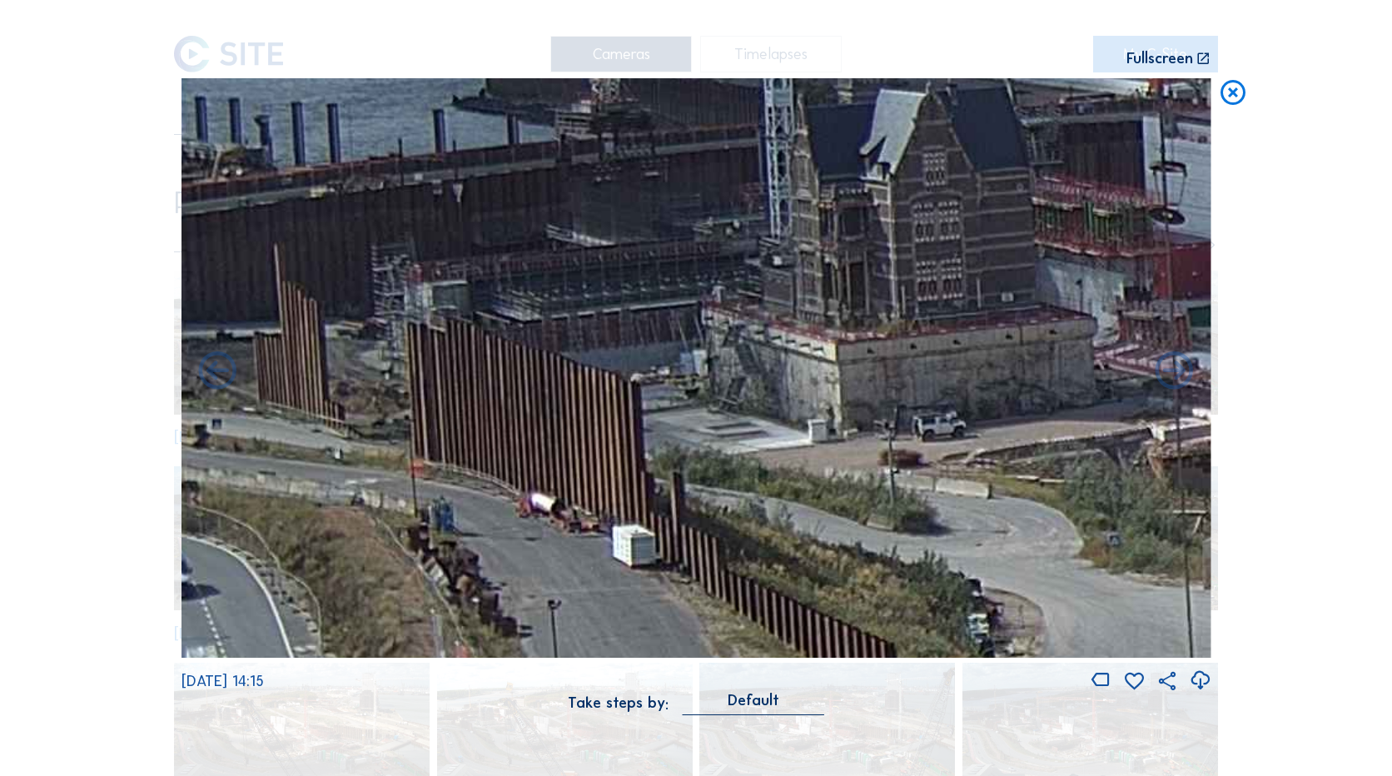
drag, startPoint x: 863, startPoint y: 500, endPoint x: 449, endPoint y: 461, distance: 416.4
click at [449, 461] on img at bounding box center [696, 367] width 1030 height 579
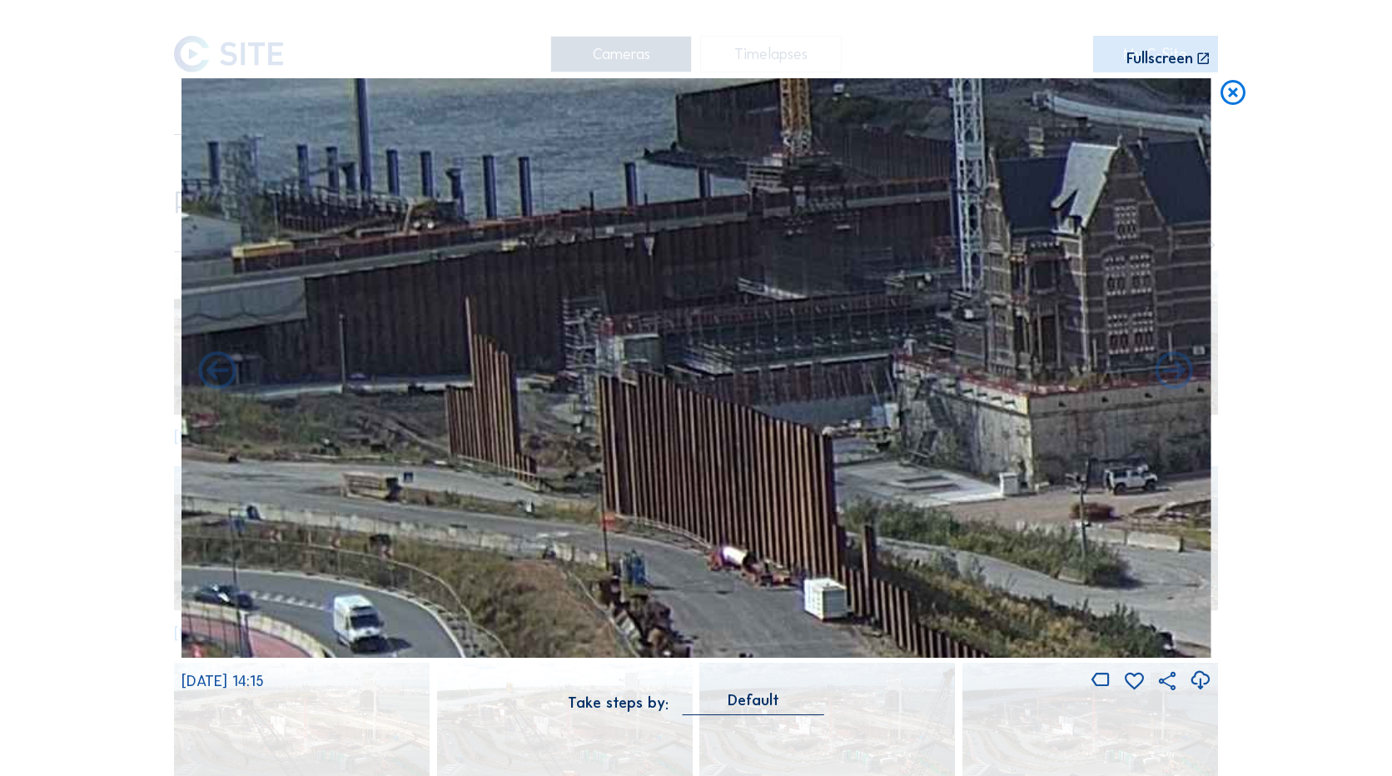
drag, startPoint x: 455, startPoint y: 460, endPoint x: 1317, endPoint y: 525, distance: 864.0
click at [1317, 525] on div "Scroll to travel through time | Press 'Alt' Button + Scroll to Zoom | Click and…" at bounding box center [696, 388] width 1392 height 776
click at [1231, 93] on icon at bounding box center [1233, 93] width 30 height 31
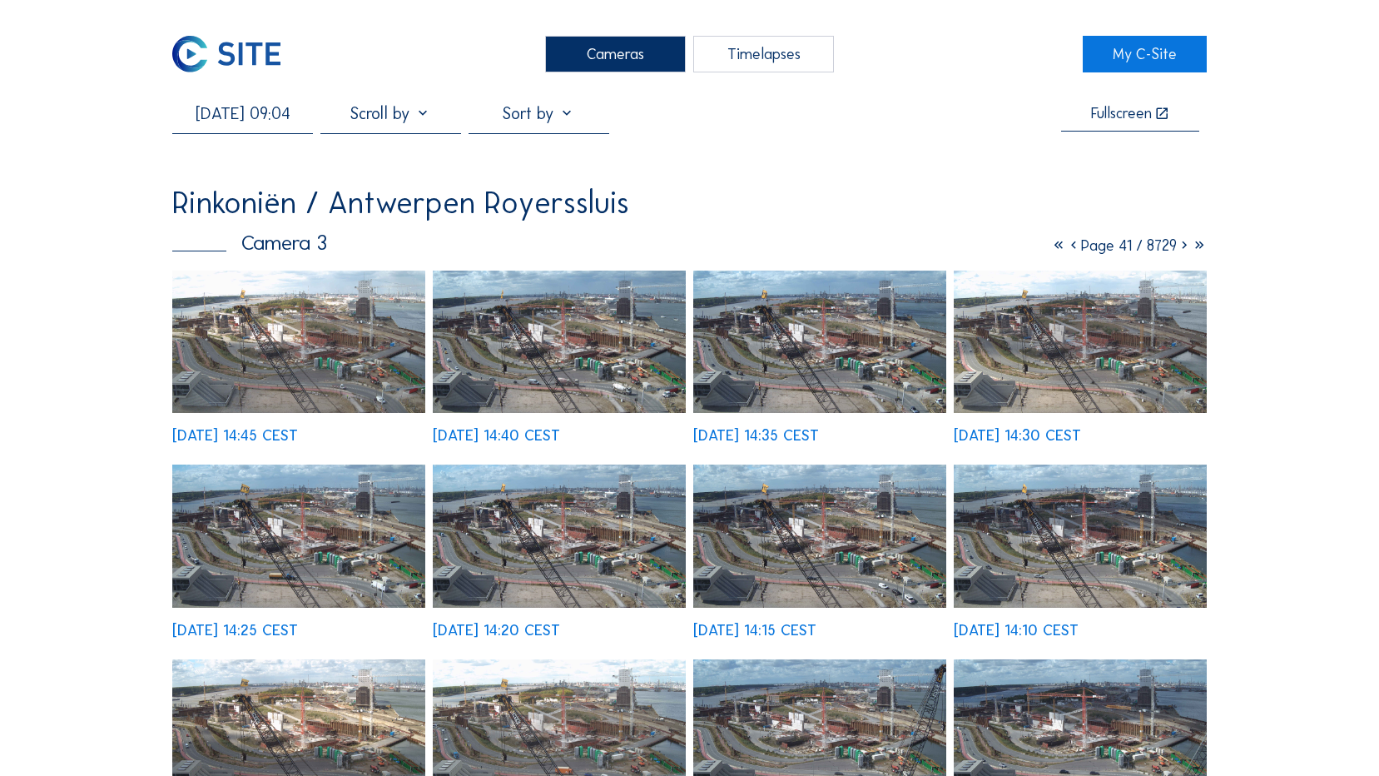
click at [215, 46] on img at bounding box center [226, 54] width 108 height 37
